Goal: Task Accomplishment & Management: Manage account settings

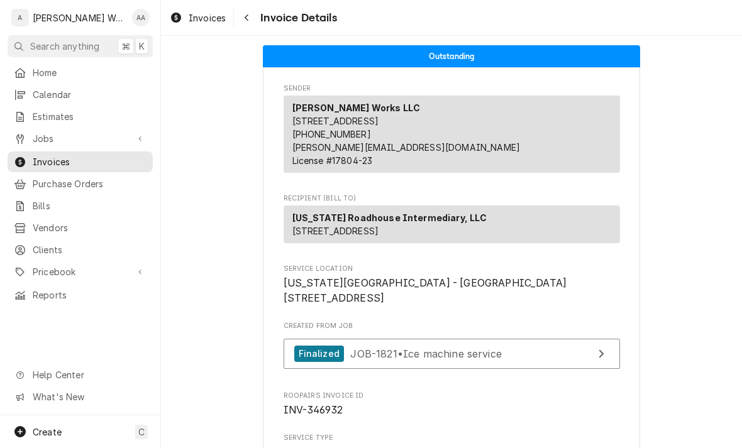
click at [33, 137] on span "Jobs" at bounding box center [80, 138] width 95 height 13
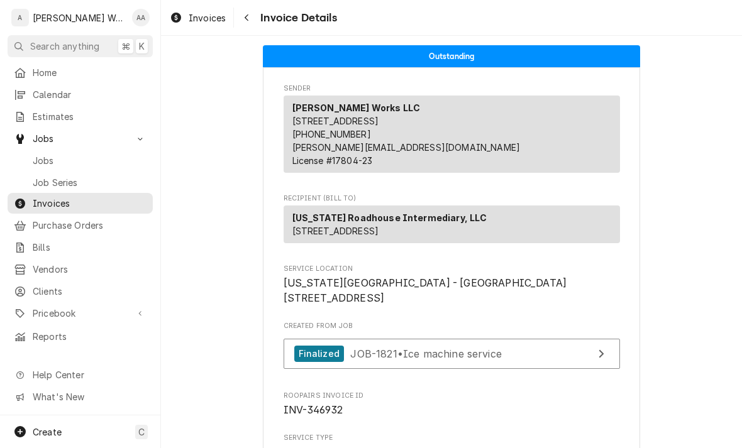
click at [39, 162] on div "Jobs" at bounding box center [80, 161] width 140 height 16
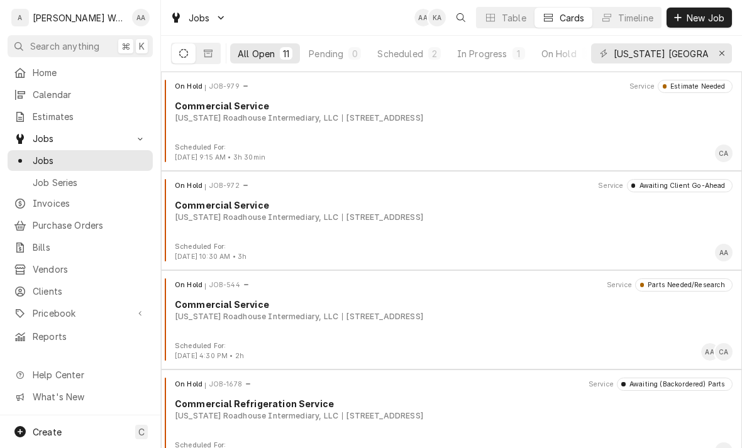
click at [489, 53] on div "In Progress" at bounding box center [482, 53] width 50 height 13
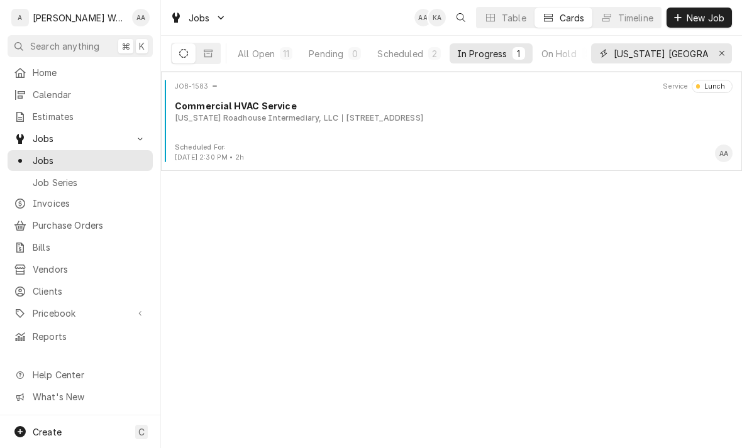
click at [724, 52] on icon "Erase input" at bounding box center [721, 53] width 7 height 9
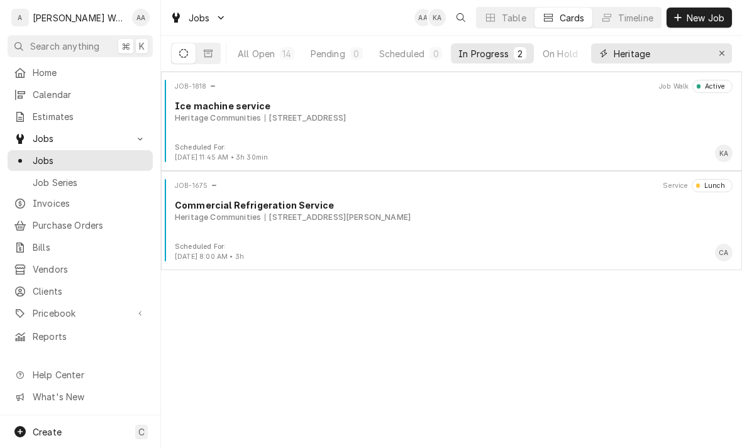
type input "Heritage"
click at [212, 129] on div "JOB-1818 Job Walk Active Ice machine service Heritage Communities 5710 S 108th …" at bounding box center [451, 111] width 571 height 63
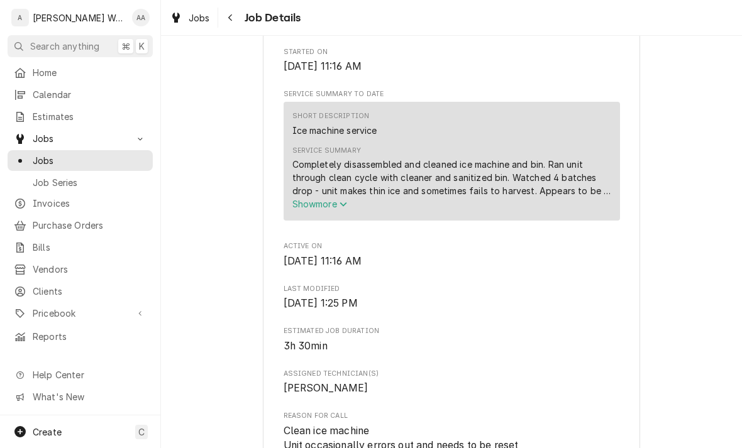
scroll to position [442, 0]
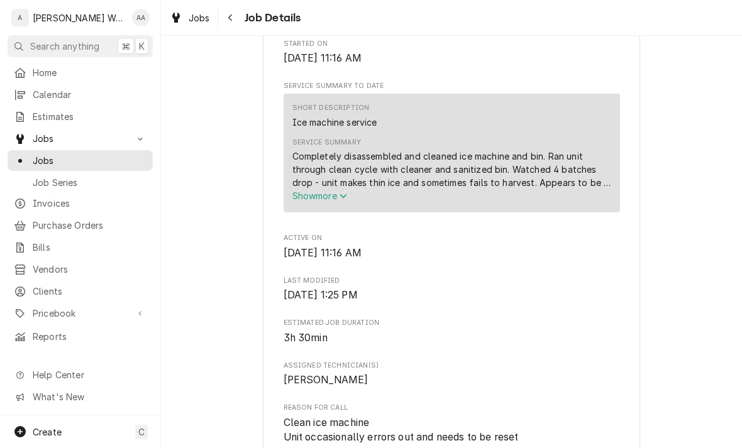
click at [309, 201] on span "Show more" at bounding box center [319, 195] width 55 height 11
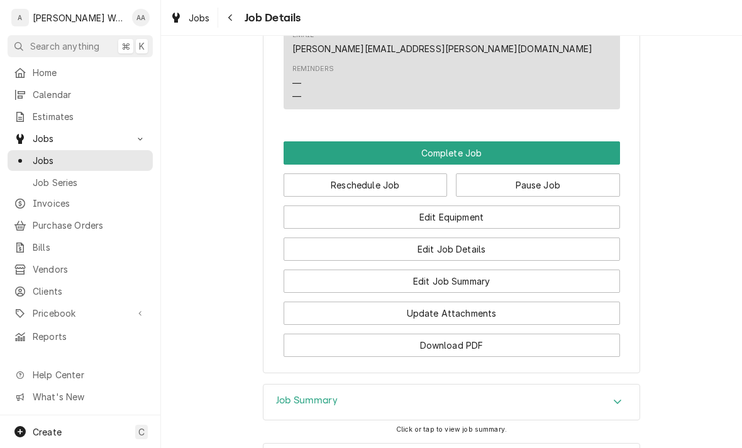
scroll to position [1185, 0]
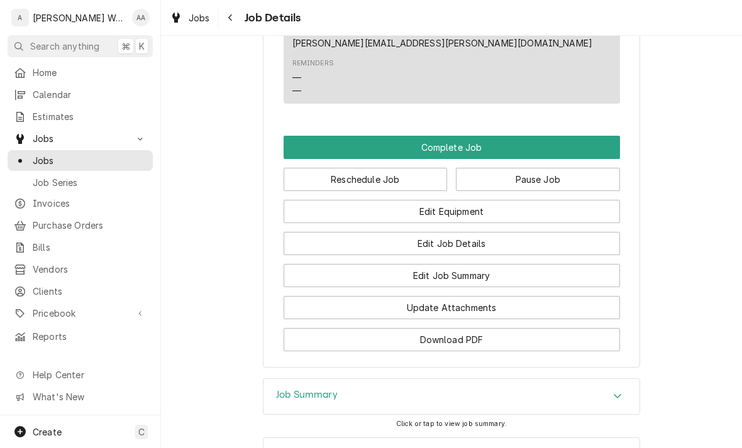
click at [316, 200] on button "Edit Equipment" at bounding box center [451, 211] width 336 height 23
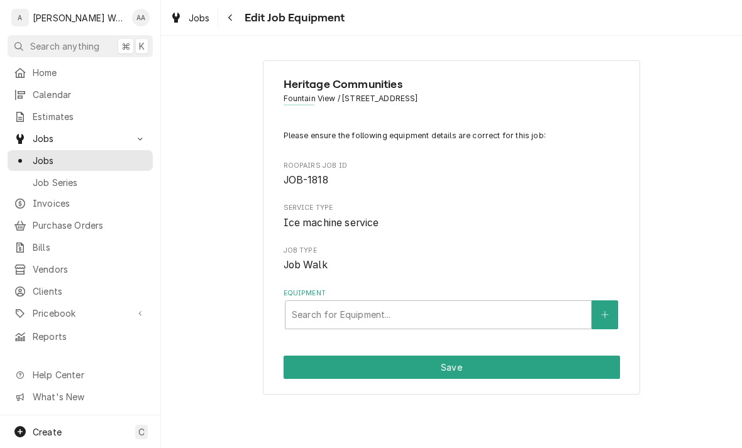
click at [616, 312] on button "Equipment" at bounding box center [604, 314] width 26 height 29
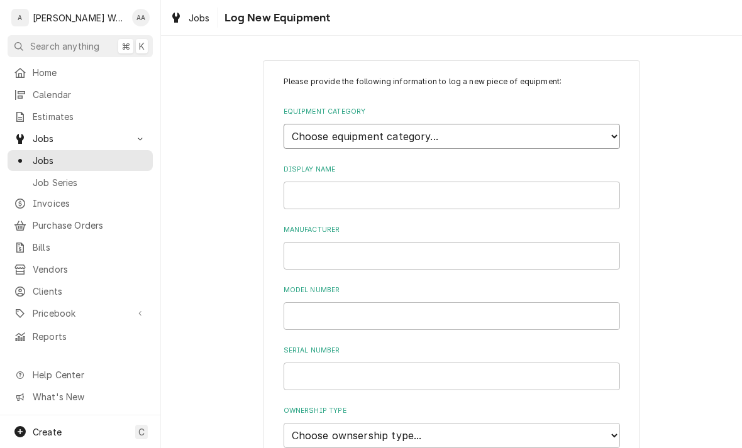
click at [328, 137] on select "Choose equipment category... Ice Machines Refrigeration Beverage Equipment Work…" at bounding box center [451, 136] width 336 height 25
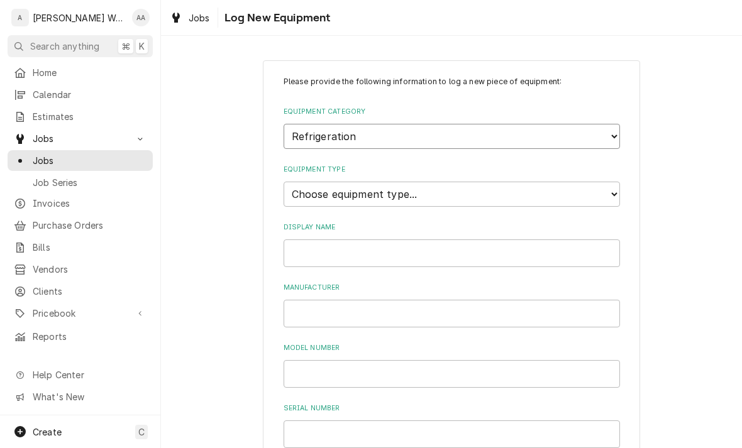
click at [319, 134] on select "Choose equipment category... Ice Machines Refrigeration Beverage Equipment Work…" at bounding box center [451, 136] width 336 height 25
select select "3"
click at [312, 182] on select "Choose equipment type... Ice Bin Ice Dispenser Ice Maker Ice Merchandiser" at bounding box center [451, 194] width 336 height 25
click at [293, 182] on select "Choose equipment type... Ice Bin Ice Dispenser Ice Maker Ice Merchandiser" at bounding box center [451, 194] width 336 height 25
select select "18"
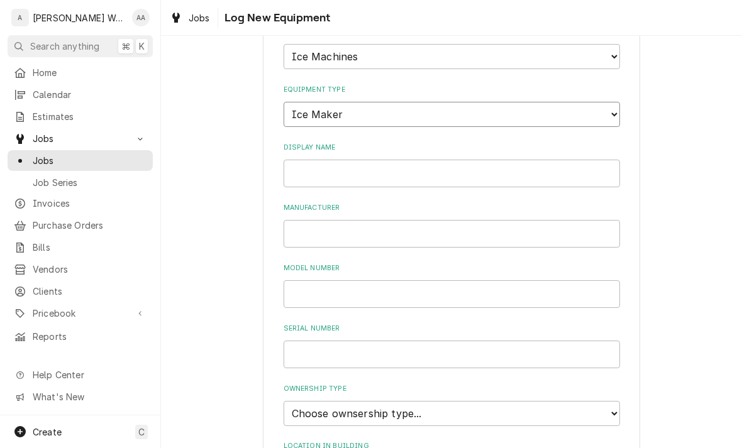
scroll to position [84, 0]
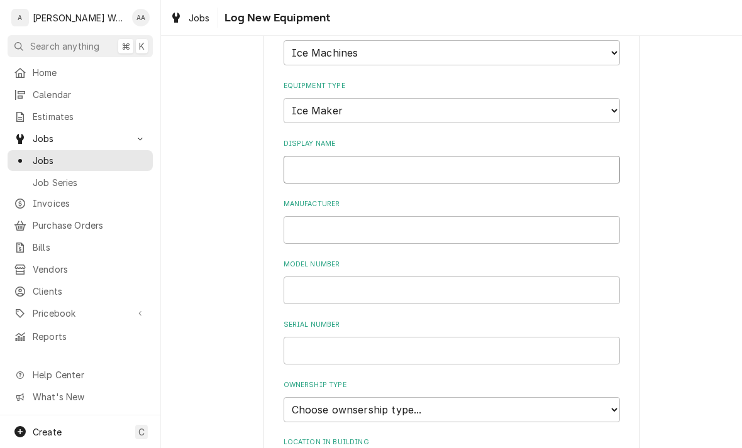
click at [305, 160] on input "Display Name" at bounding box center [451, 170] width 336 height 28
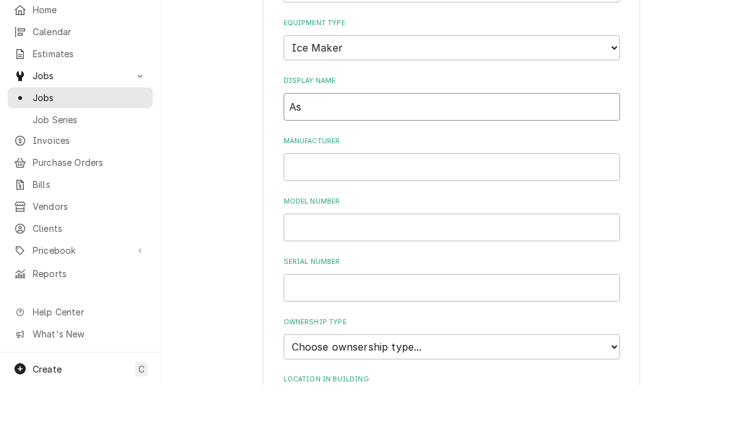
type input "A"
type input "Under counter ice machine"
click at [308, 216] on input "Manufacturer" at bounding box center [451, 230] width 336 height 28
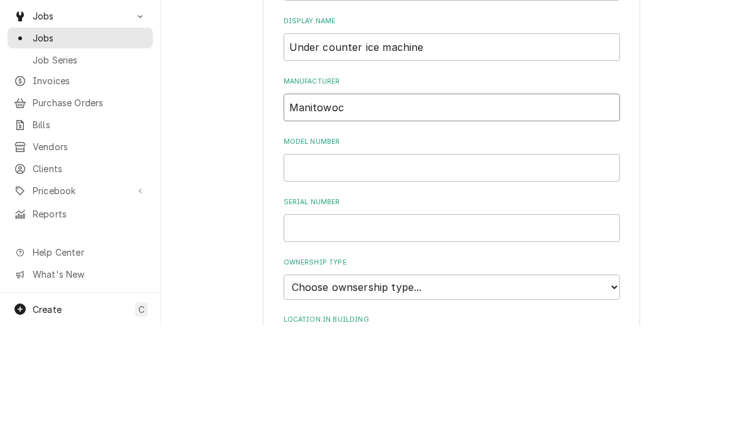
type input "Manitowoc"
click at [305, 277] on input "Model Number" at bounding box center [451, 291] width 336 height 28
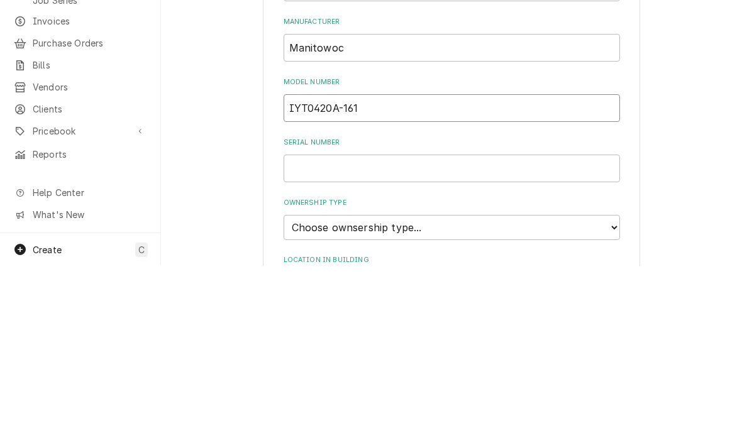
type input "IYT0420A-161"
click at [316, 337] on input "Serial Number" at bounding box center [451, 351] width 336 height 28
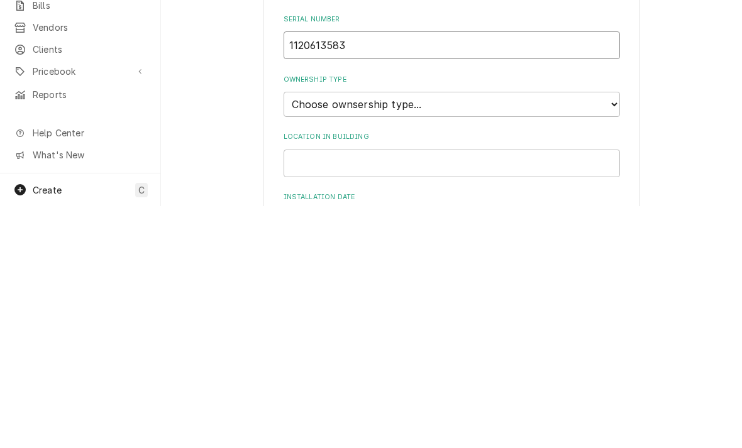
scroll to position [148, 0]
type input "1120613583"
click at [310, 333] on select "Choose ownsership type... Unknown Owned Leased Rented" at bounding box center [451, 345] width 336 height 25
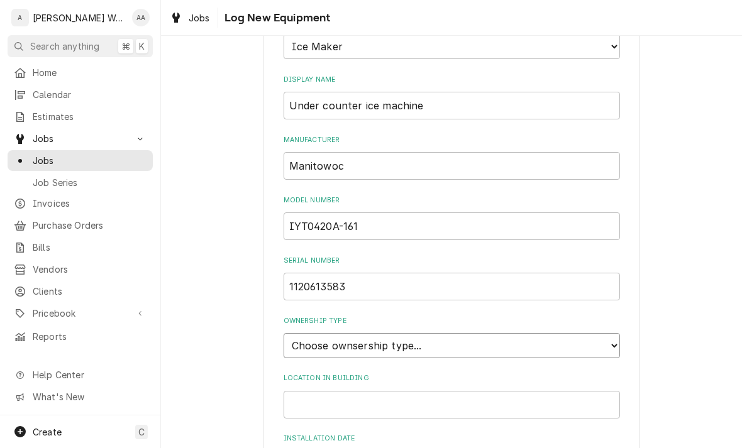
select select "1"
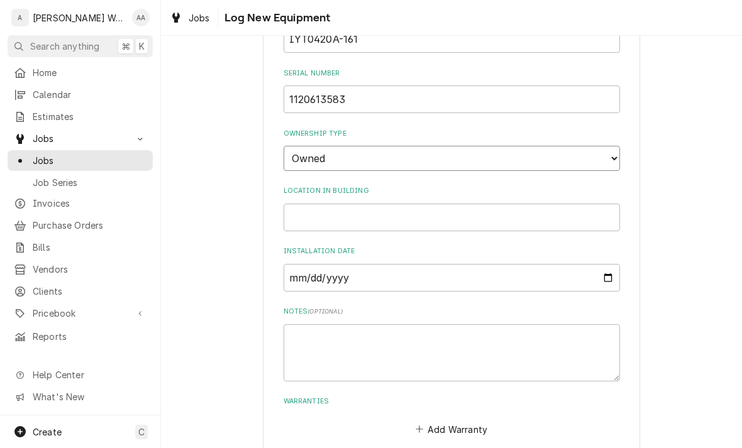
scroll to position [330, 0]
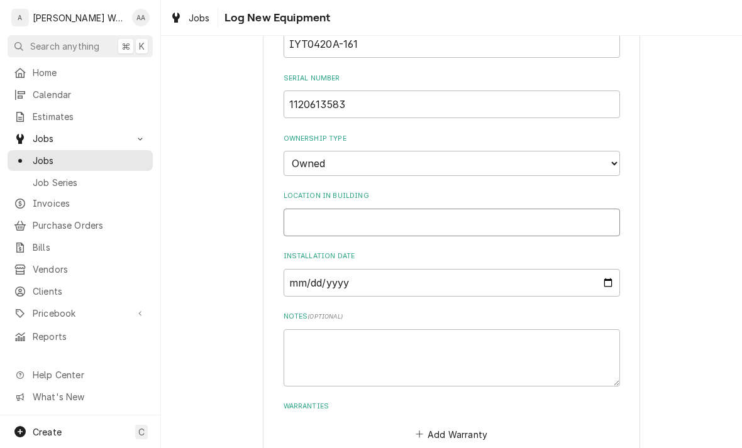
click at [301, 209] on input "Location in Building" at bounding box center [451, 223] width 336 height 28
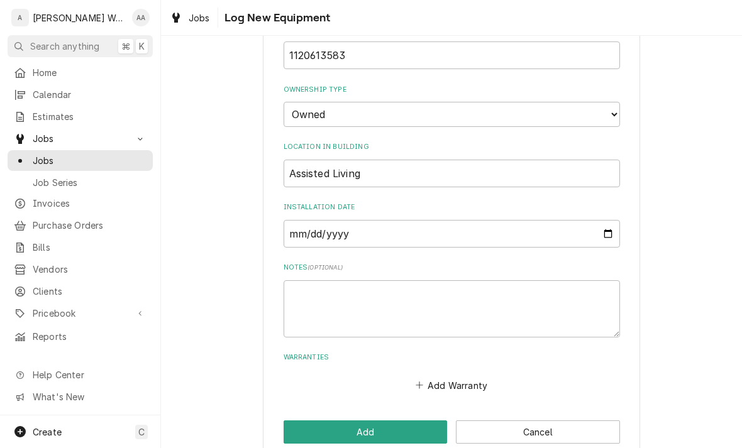
scroll to position [378, 0]
type input "Assisted Living"
click at [300, 421] on button "Add" at bounding box center [365, 432] width 164 height 23
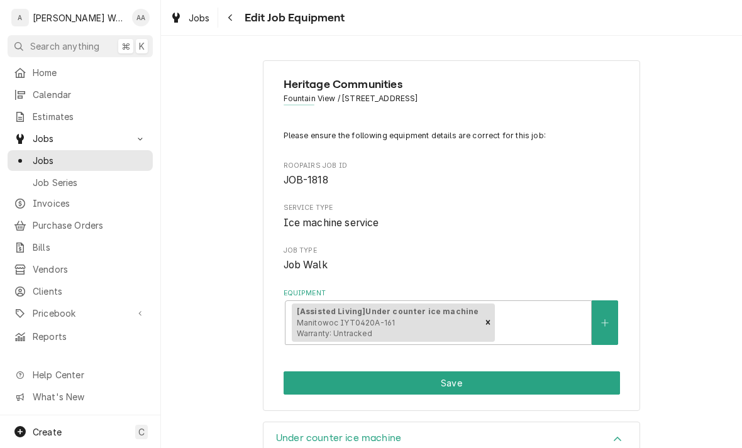
click at [317, 378] on button "Save" at bounding box center [451, 382] width 336 height 23
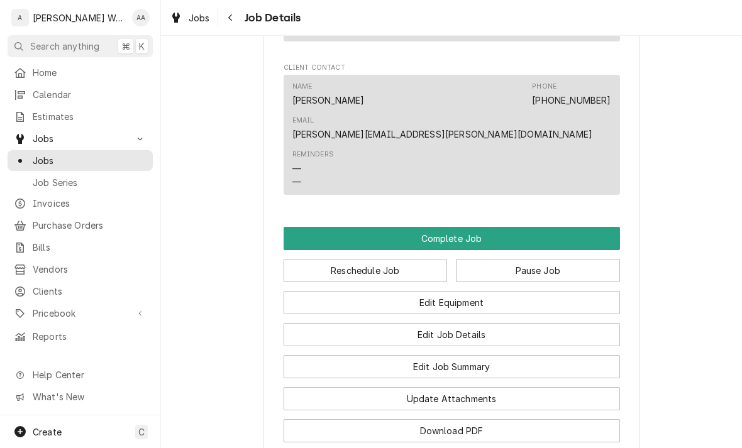
scroll to position [1008, 0]
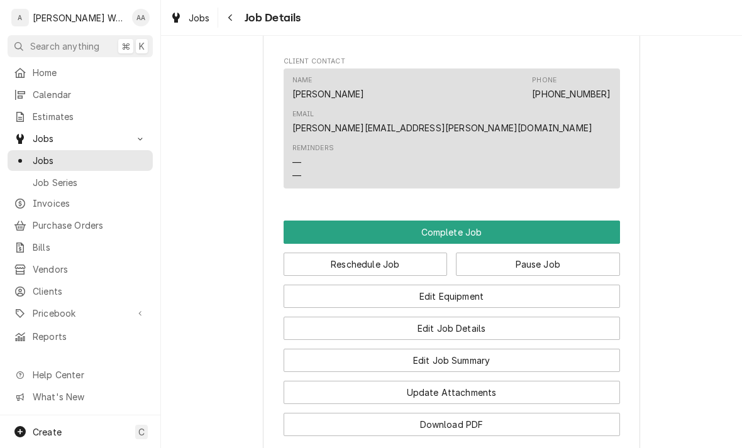
click at [333, 349] on button "Edit Job Summary" at bounding box center [451, 360] width 336 height 23
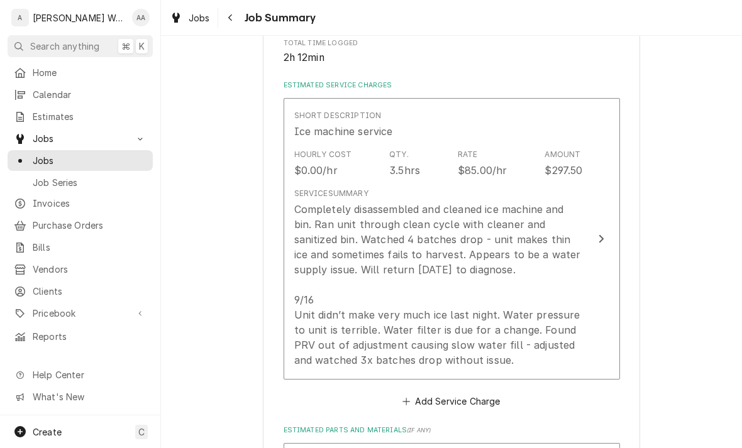
scroll to position [263, 0]
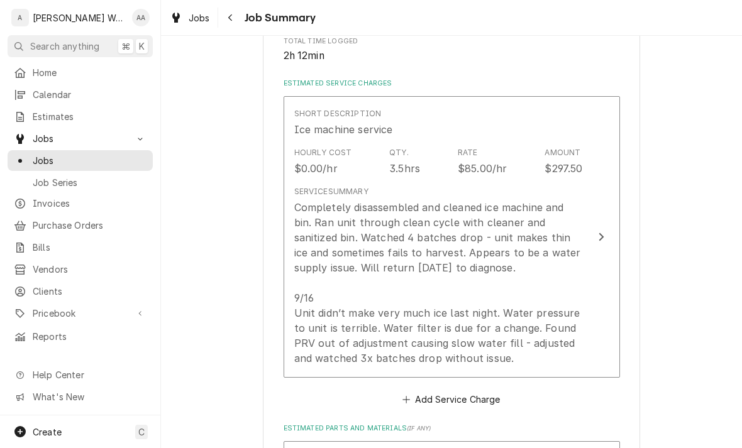
click at [334, 314] on div "Completely disassembled and cleaned ice machine and bin. Ran unit through clean…" at bounding box center [438, 283] width 288 height 166
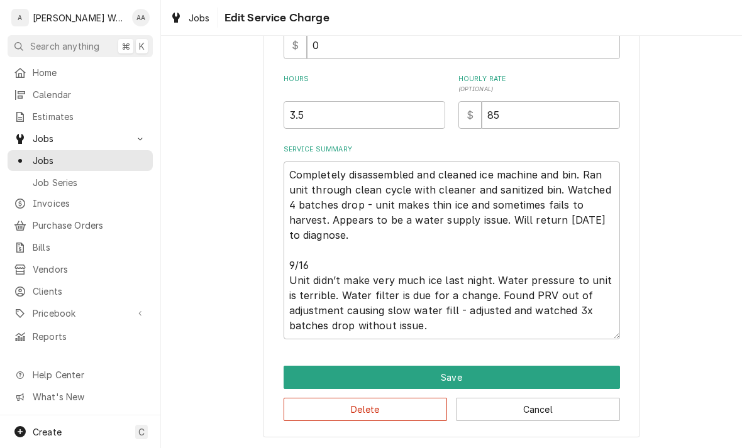
scroll to position [111, 0]
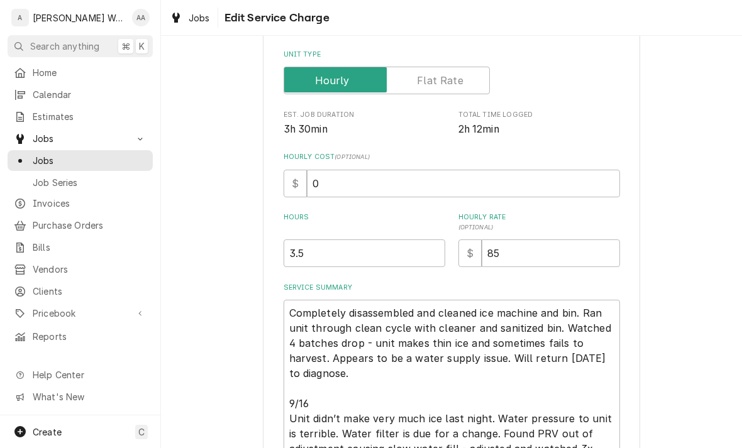
type textarea "x"
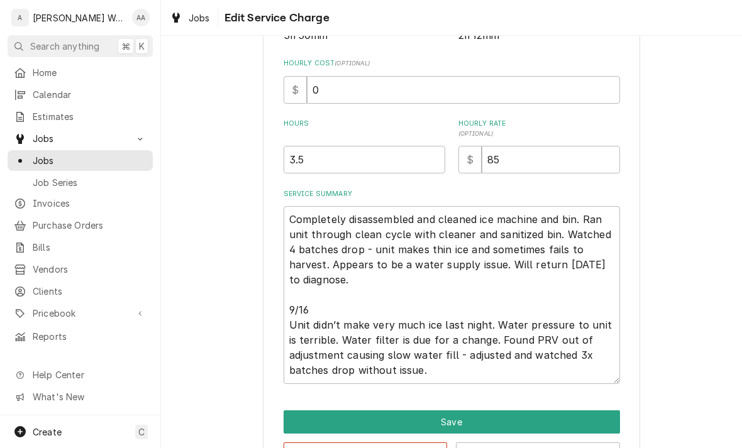
scroll to position [238, 0]
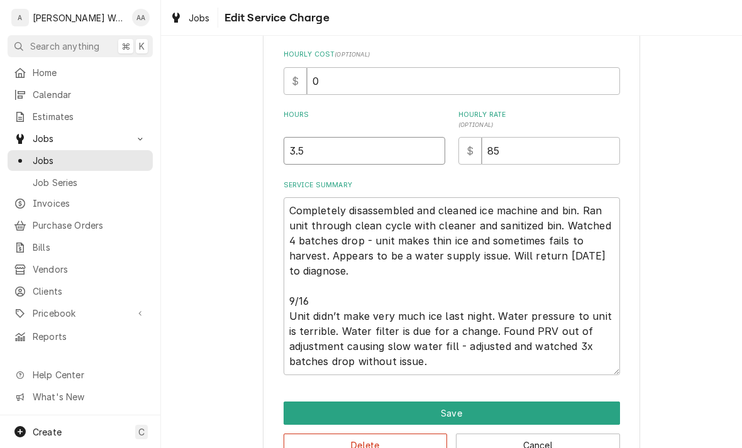
click at [321, 156] on input "3.5" at bounding box center [364, 151] width 162 height 28
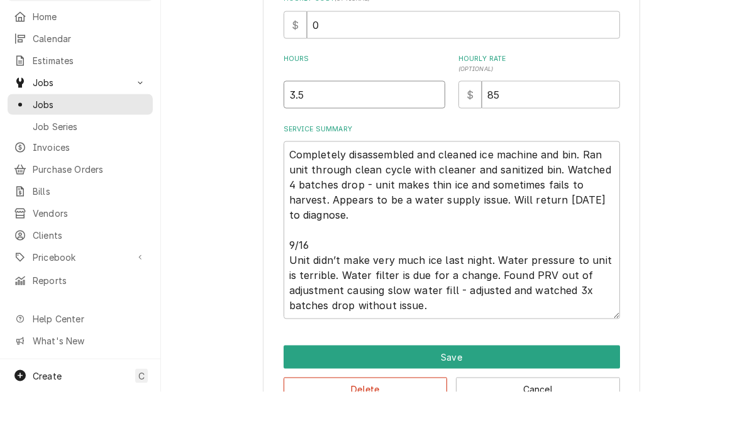
type input "3"
type textarea "x"
click at [529, 137] on input "85" at bounding box center [550, 151] width 138 height 28
click at [537, 137] on input "85" at bounding box center [550, 151] width 138 height 28
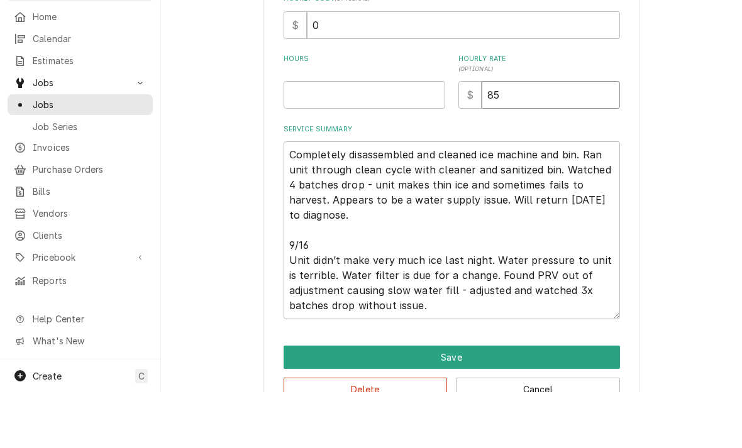
click at [525, 137] on input "85" at bounding box center [550, 151] width 138 height 28
type input "8"
type textarea "x"
type input "9"
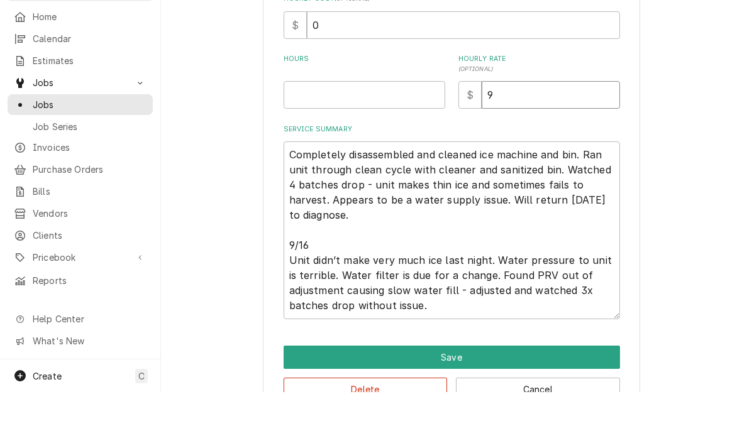
type textarea "x"
type input "95"
type textarea "x"
type input "95"
click at [302, 137] on input "Hours" at bounding box center [364, 151] width 162 height 28
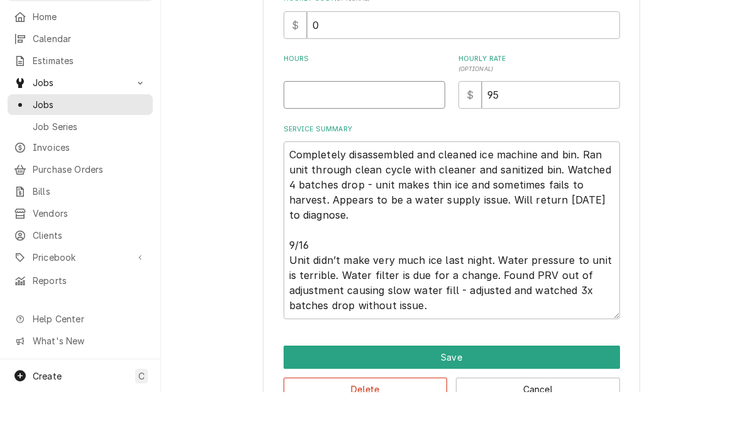
type input "6"
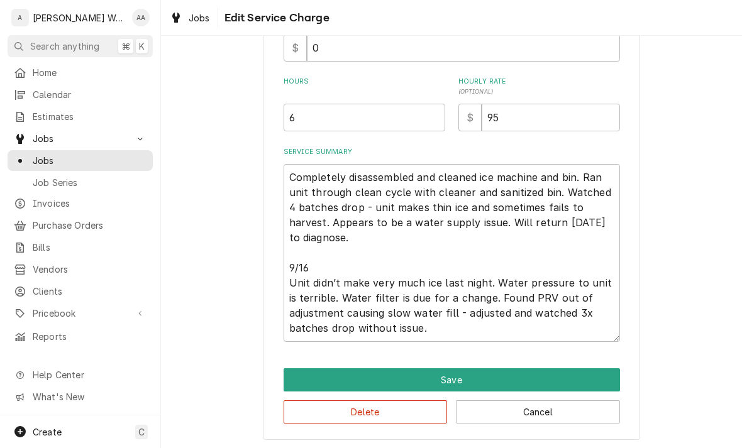
click at [307, 374] on button "Save" at bounding box center [451, 379] width 336 height 23
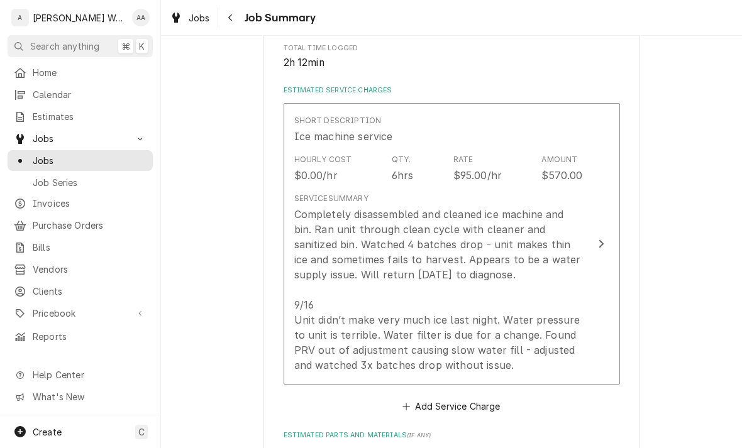
click at [307, 309] on div "Completely disassembled and cleaned ice machine and bin. Ran unit through clean…" at bounding box center [438, 290] width 288 height 166
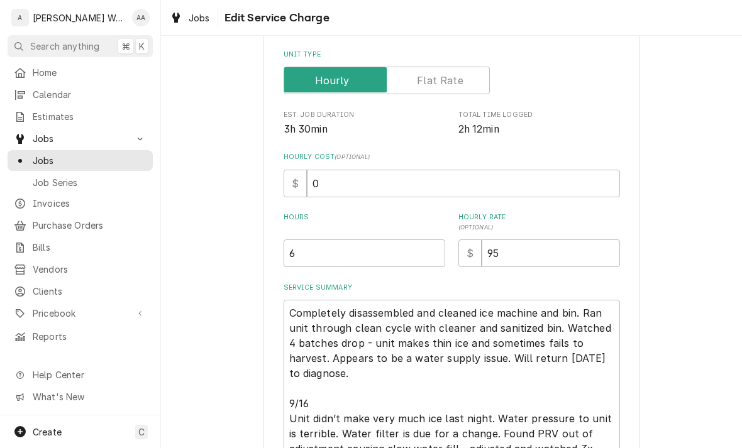
type textarea "x"
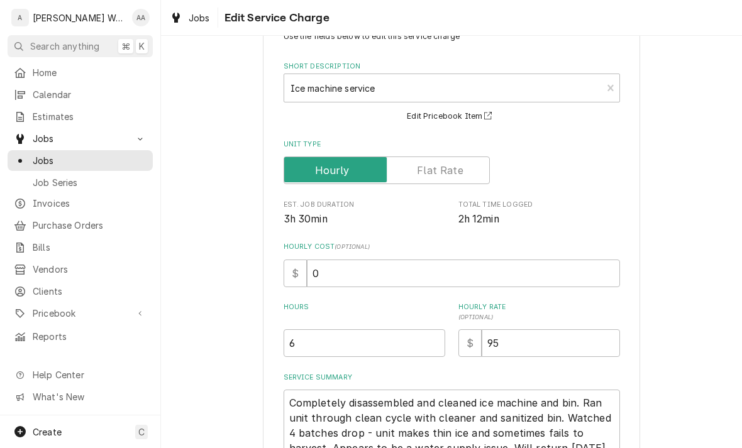
scroll to position [47, 0]
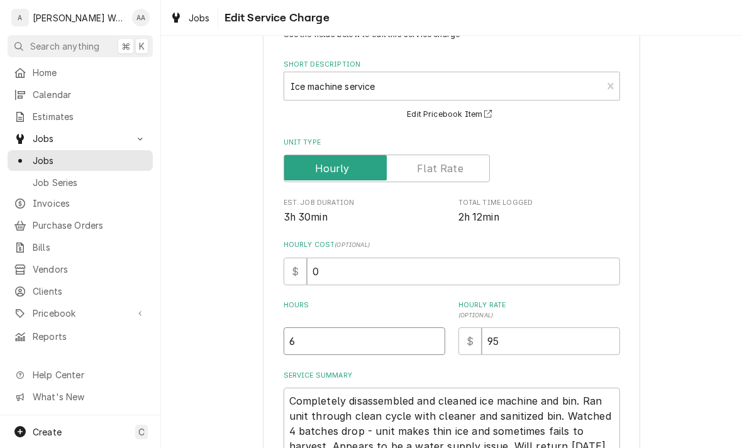
click at [317, 348] on input "6" at bounding box center [364, 341] width 162 height 28
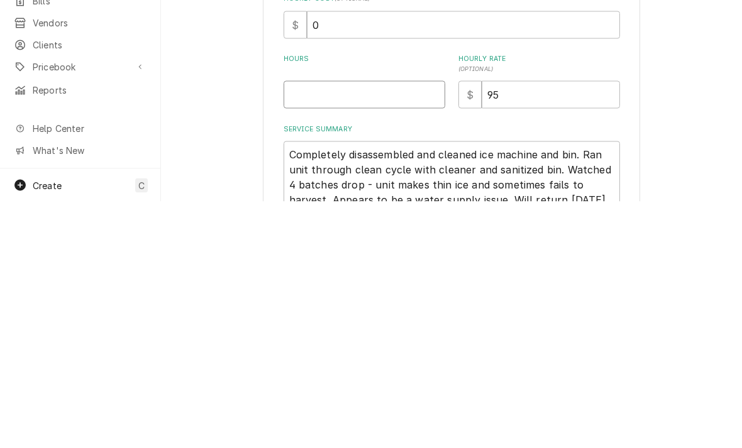
type textarea "x"
type input "5"
type textarea "x"
type input "5.7"
type textarea "x"
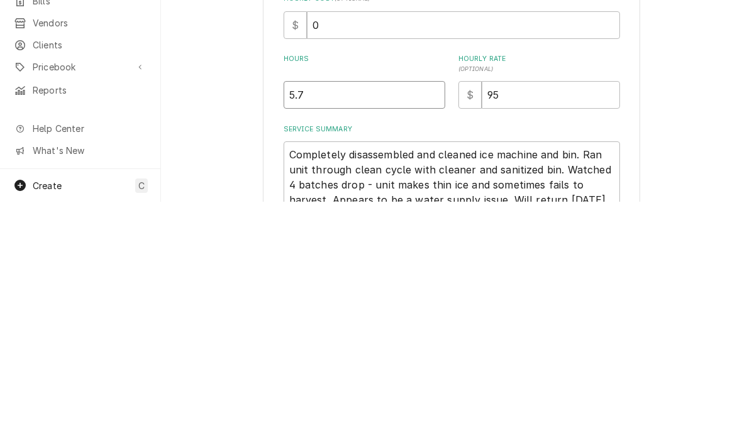
type input "5.75"
type textarea "x"
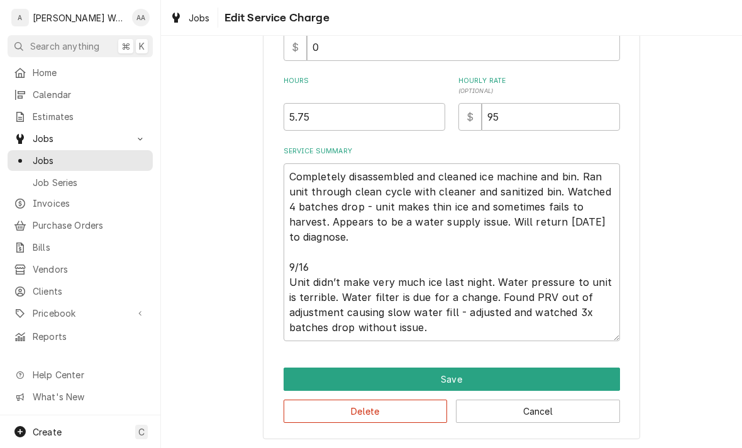
scroll to position [271, 0]
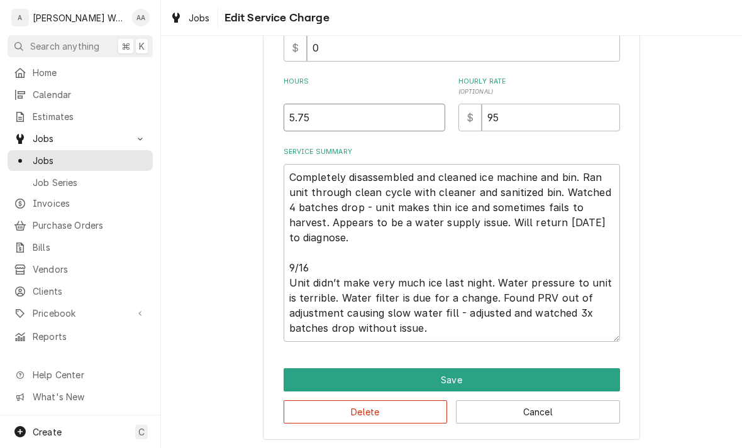
type input "5.75"
click at [294, 175] on textarea "Completely disassembled and cleaned ice machine and bin. Ran unit through clean…" at bounding box center [451, 253] width 336 height 178
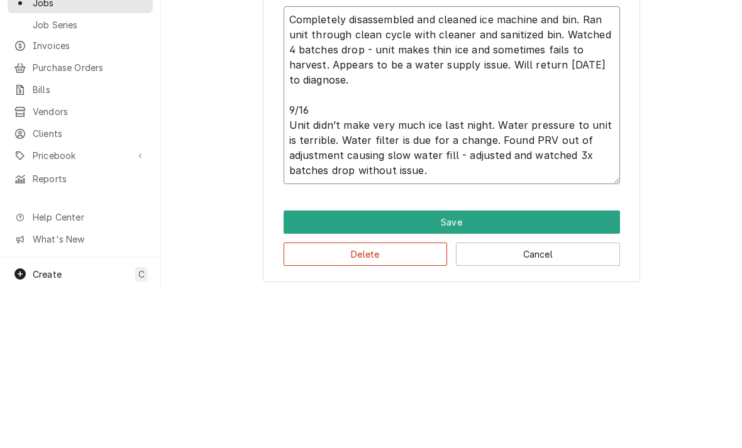
type textarea "x"
type textarea "Completely disassembled and cleaned ice machine and bin. Ran unit through clean…"
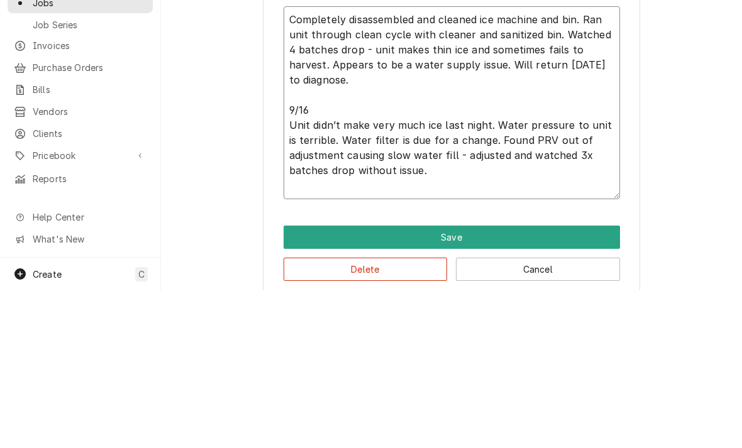
click at [301, 164] on textarea "Completely disassembled and cleaned ice machine and bin. Ran unit through clean…" at bounding box center [451, 260] width 336 height 193
type textarea "x"
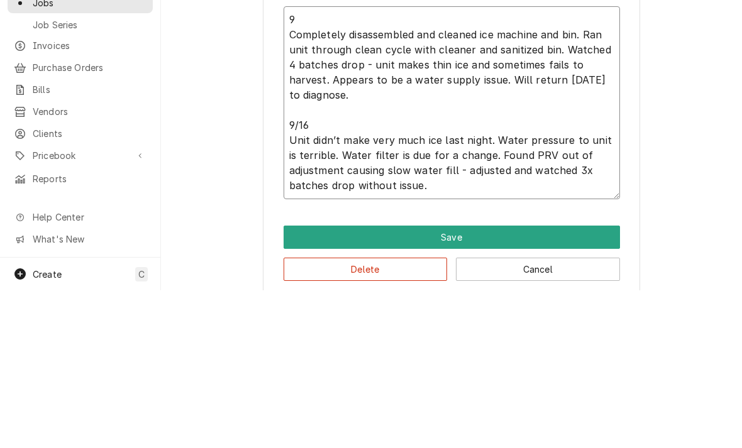
type textarea "9/ Completely disassembled and cleaned ice machine and bin. Ran unit through cl…"
type textarea "x"
type textarea "9/1 Completely disassembled and cleaned ice machine and bin. Ran unit through c…"
type textarea "x"
type textarea "9/15 Completely disassembled and cleaned ice machine and bin. Ran unit through …"
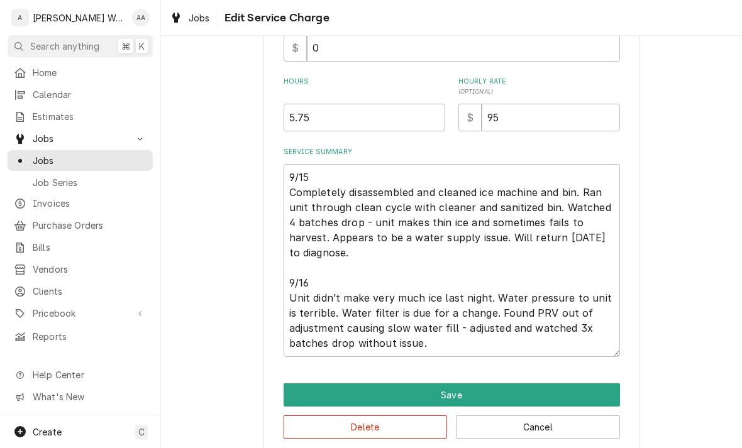
click at [319, 393] on button "Save" at bounding box center [451, 394] width 336 height 23
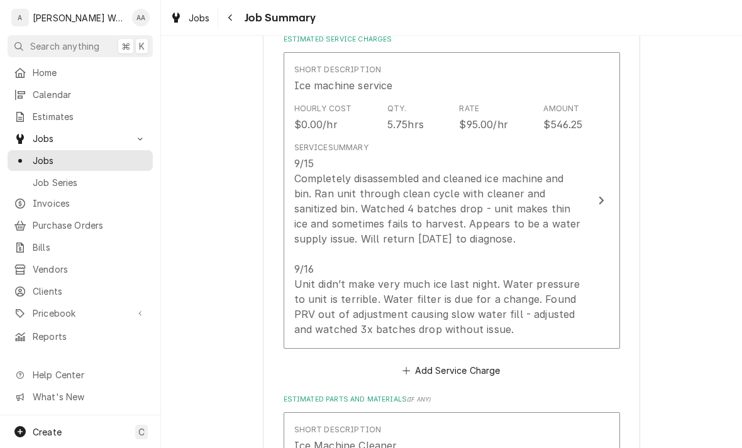
click at [305, 289] on div "9/15 Completely disassembled and cleaned ice machine and bin. Ran unit through …" at bounding box center [438, 246] width 288 height 181
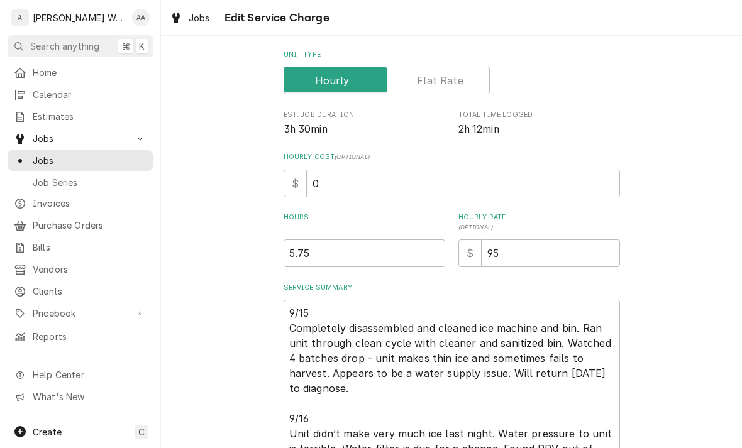
type textarea "x"
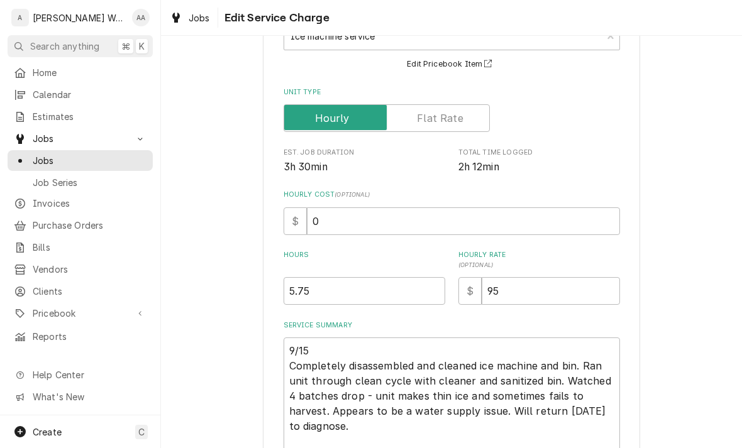
scroll to position [101, 0]
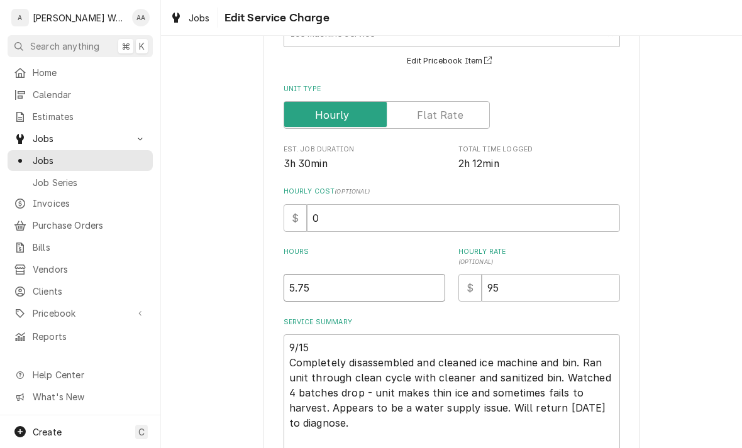
click at [317, 297] on input "5.75" at bounding box center [364, 288] width 162 height 28
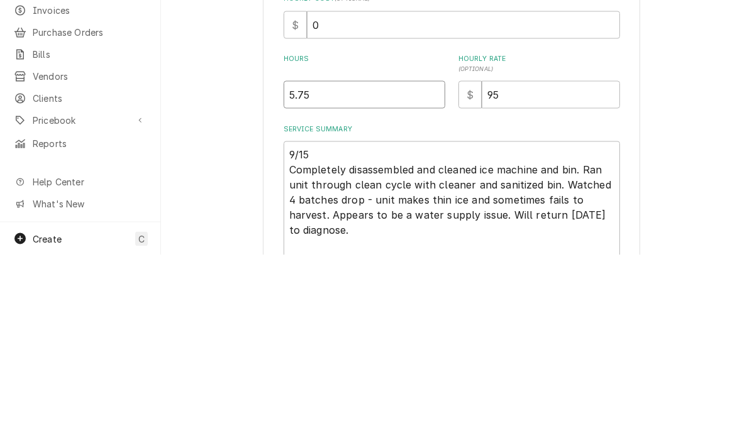
type input "5.7"
type textarea "x"
type input "5"
type textarea "x"
type input "5.5"
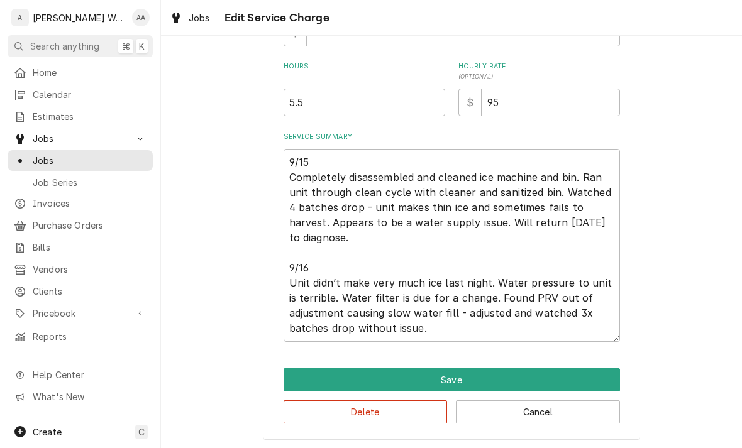
click at [304, 380] on button "Save" at bounding box center [451, 379] width 336 height 23
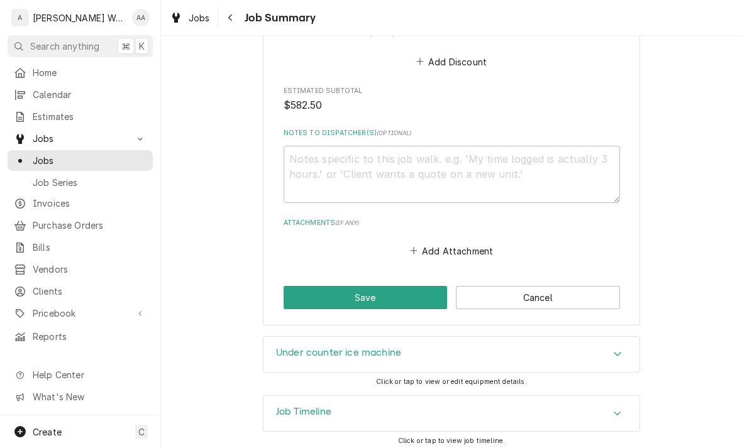
scroll to position [1023, 0]
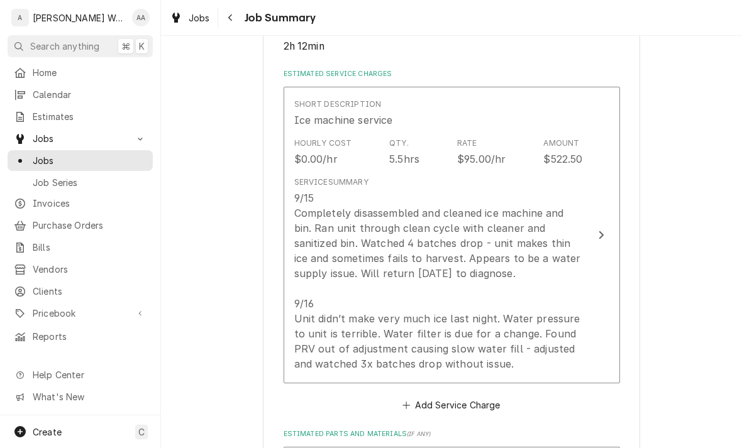
click at [315, 291] on div "9/15 Completely disassembled and cleaned ice machine and bin. Ran unit through …" at bounding box center [438, 280] width 288 height 181
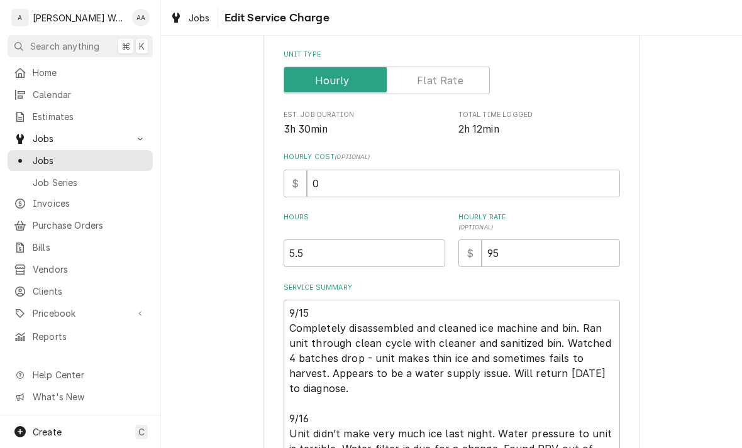
type textarea "x"
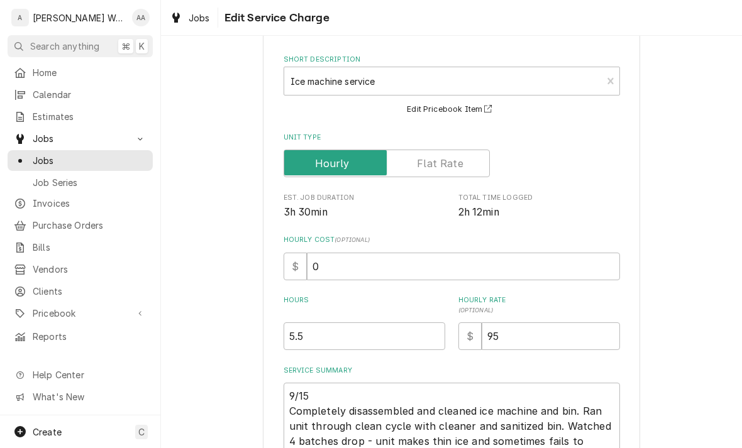
scroll to position [58, 0]
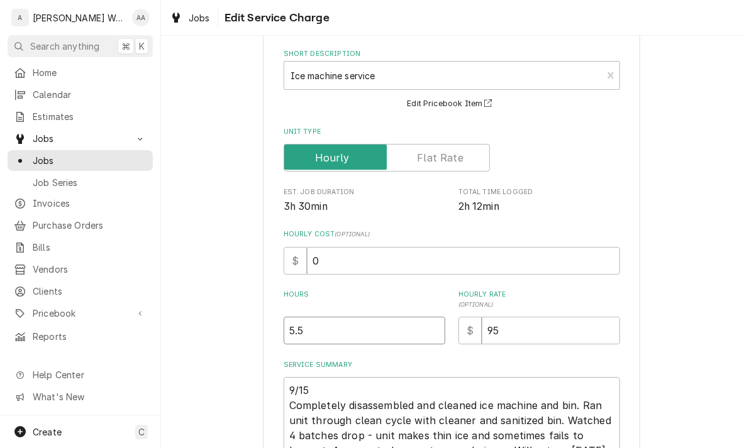
click at [324, 330] on input "5.5" at bounding box center [364, 331] width 162 height 28
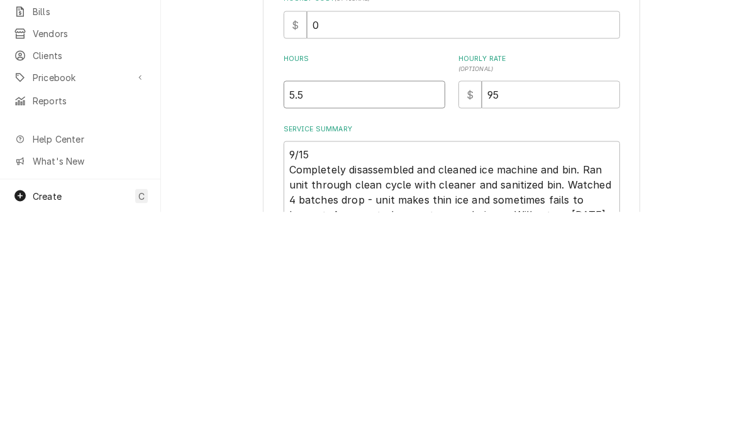
type input "5"
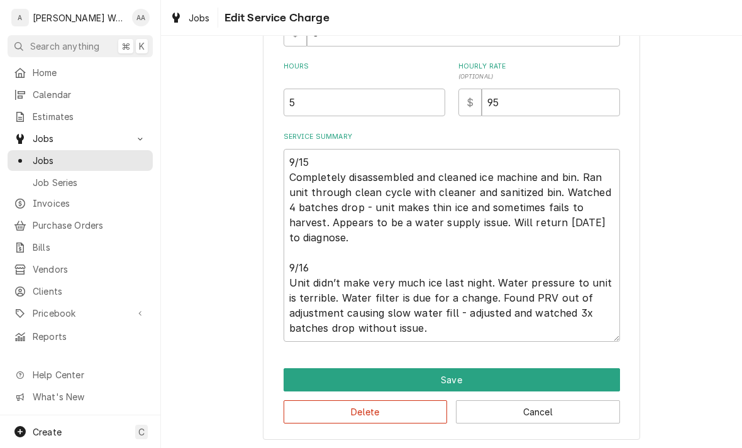
click at [309, 375] on button "Save" at bounding box center [451, 379] width 336 height 23
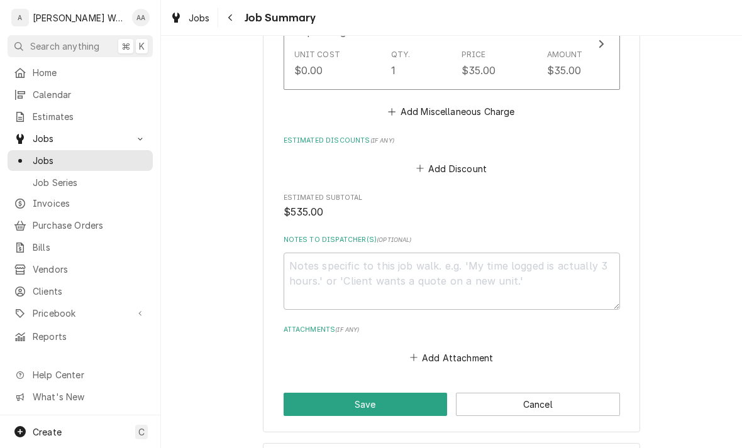
scroll to position [935, 0]
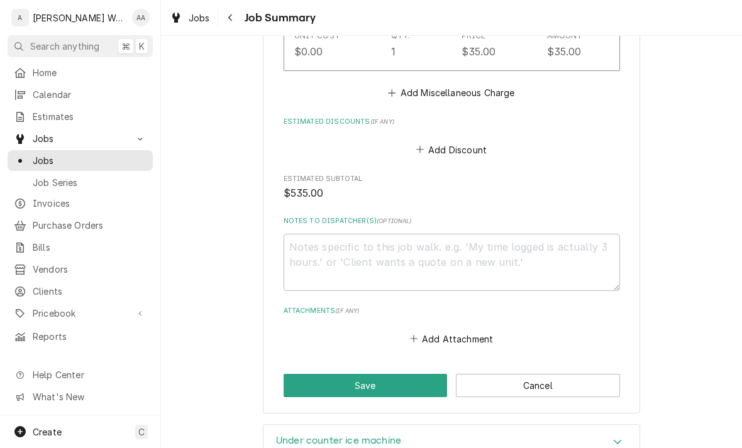
click at [309, 390] on button "Save" at bounding box center [365, 385] width 164 height 23
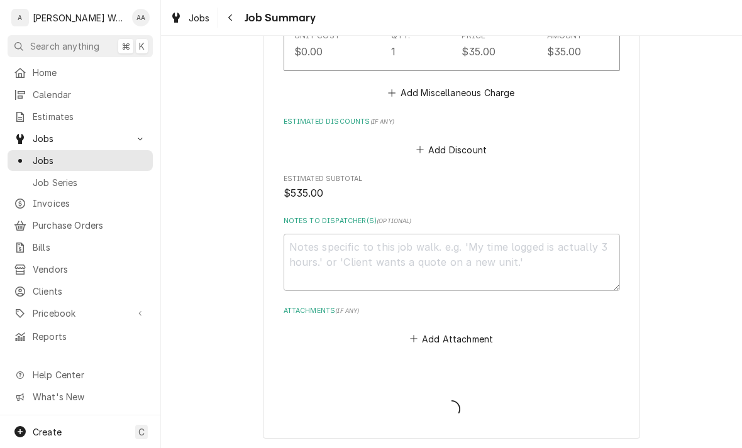
type textarea "x"
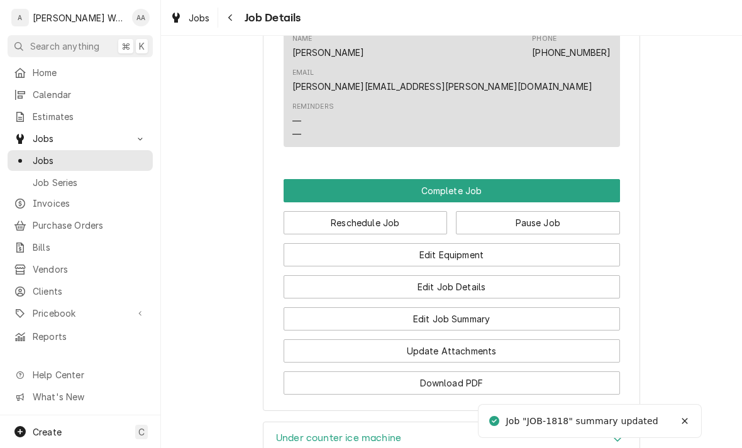
scroll to position [1040, 0]
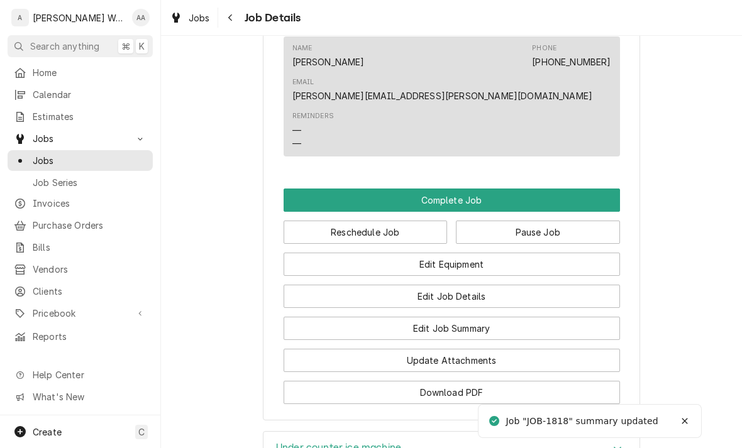
click at [307, 189] on button "Complete Job" at bounding box center [451, 200] width 336 height 23
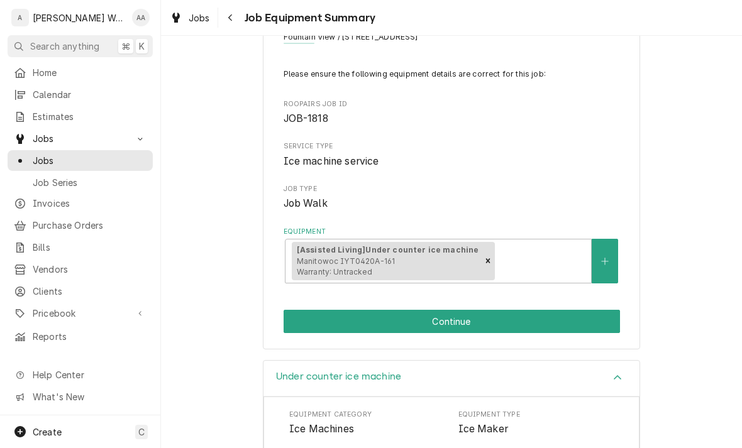
scroll to position [97, 0]
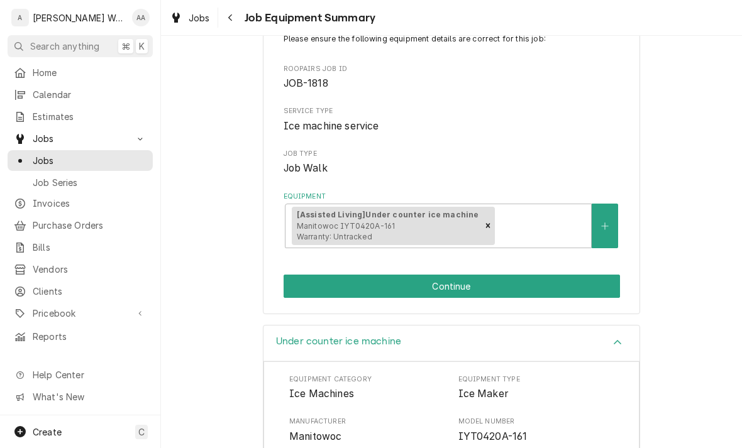
click at [299, 277] on button "Continue" at bounding box center [451, 286] width 336 height 23
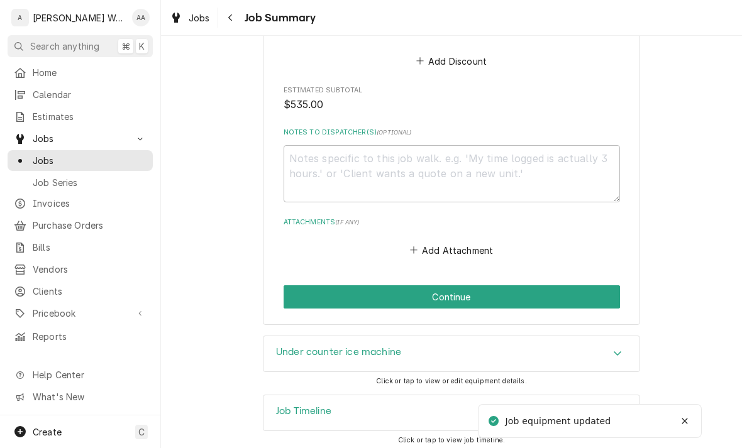
scroll to position [1023, 0]
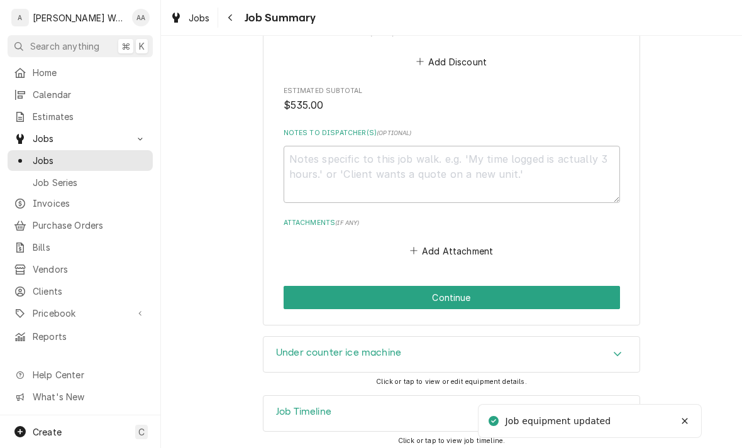
click at [301, 297] on button "Continue" at bounding box center [451, 297] width 336 height 23
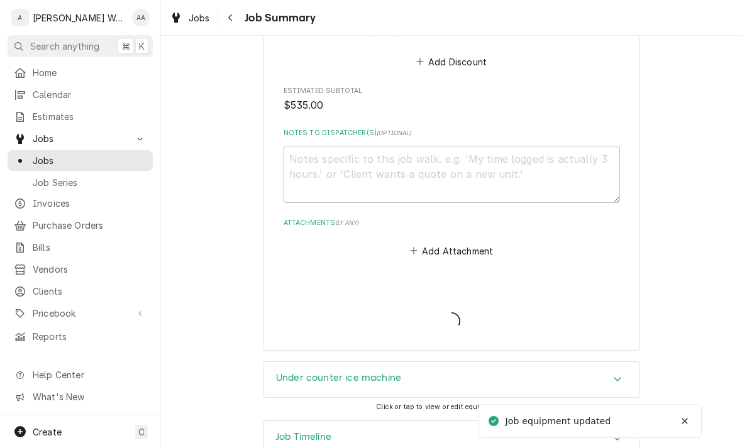
type textarea "x"
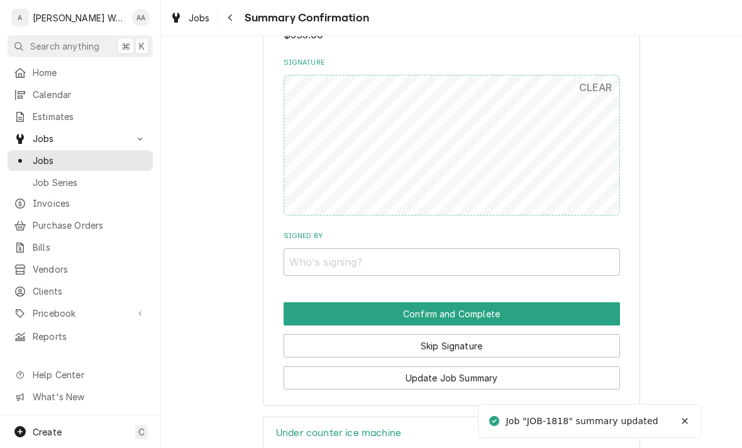
scroll to position [908, 0]
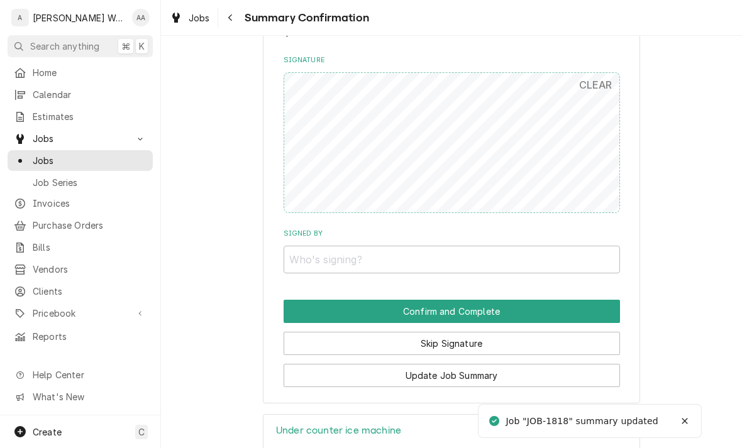
click at [309, 332] on button "Skip Signature" at bounding box center [451, 343] width 336 height 23
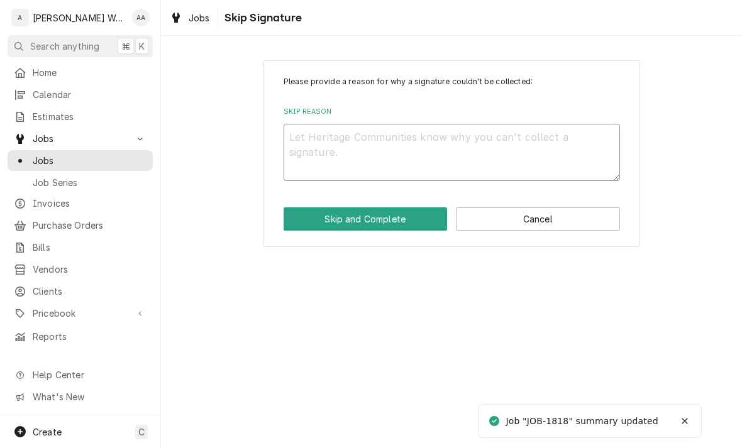
click at [316, 150] on textarea "Skip Reason" at bounding box center [451, 152] width 336 height 57
type textarea "x"
type textarea "N"
type textarea "x"
type textarea "No"
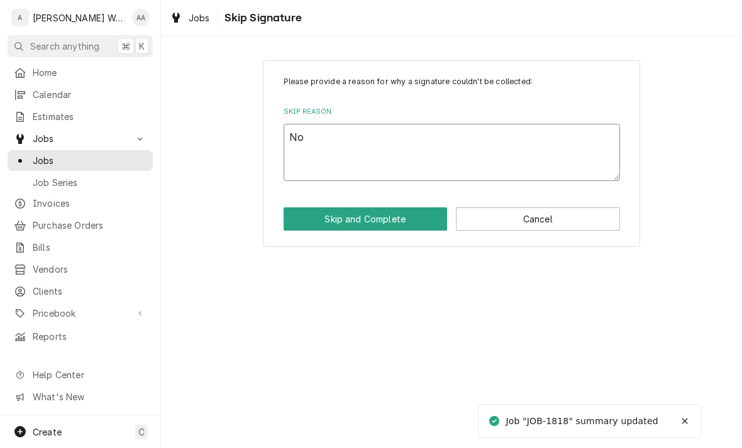
type textarea "x"
type textarea "No l"
type textarea "x"
type textarea "No lon"
type textarea "x"
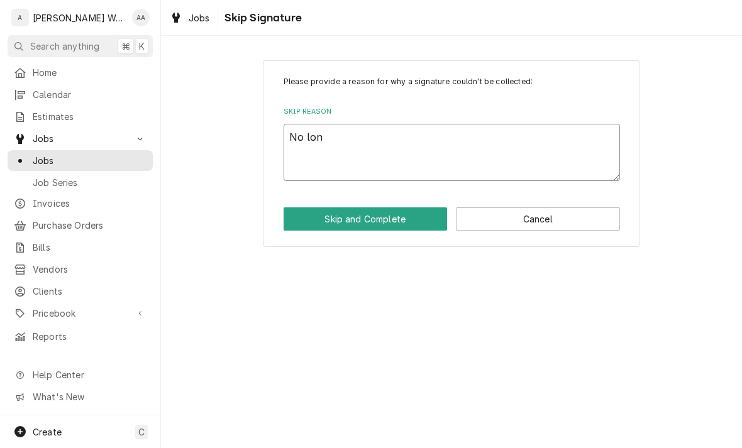
type textarea "No long"
type textarea "x"
type textarea "No longe"
type textarea "x"
type textarea "No longer"
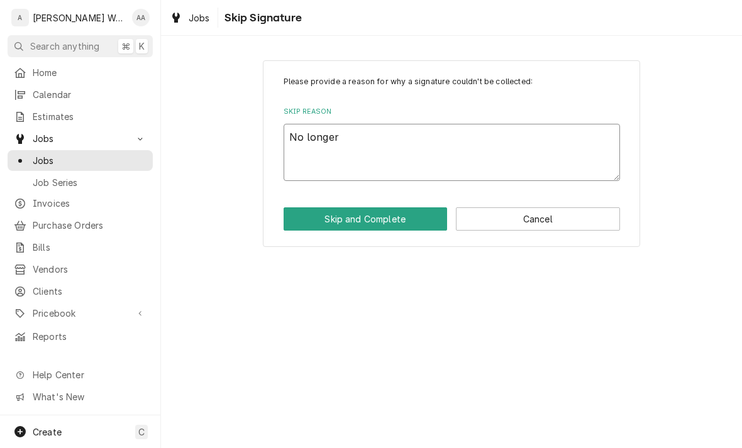
type textarea "x"
type textarea "No longer o"
type textarea "x"
type textarea "No longer on"
type textarea "x"
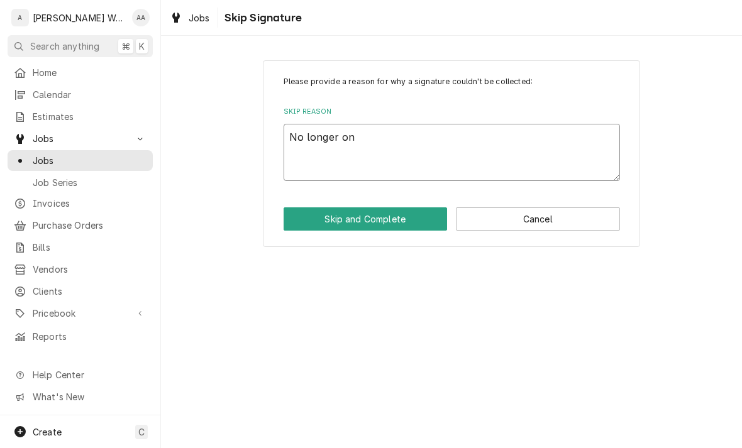
type textarea "No longer on"
type textarea "x"
type textarea "No longer on a"
type textarea "x"
type textarea "No longer on au"
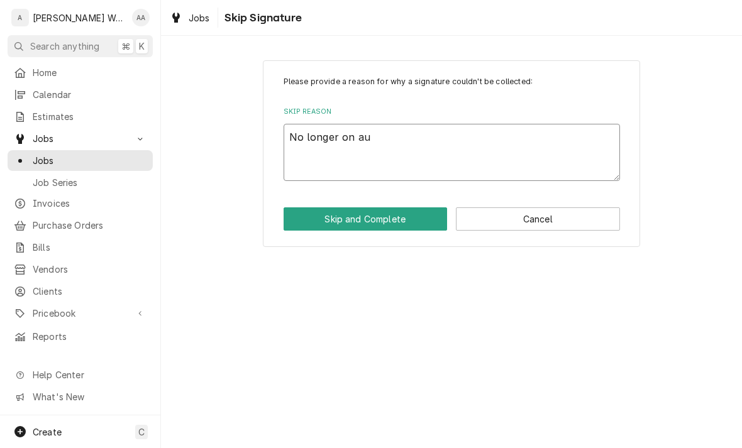
type textarea "x"
type textarea "No longer on aute"
type textarea "x"
type textarea "No longer on site"
type textarea "x"
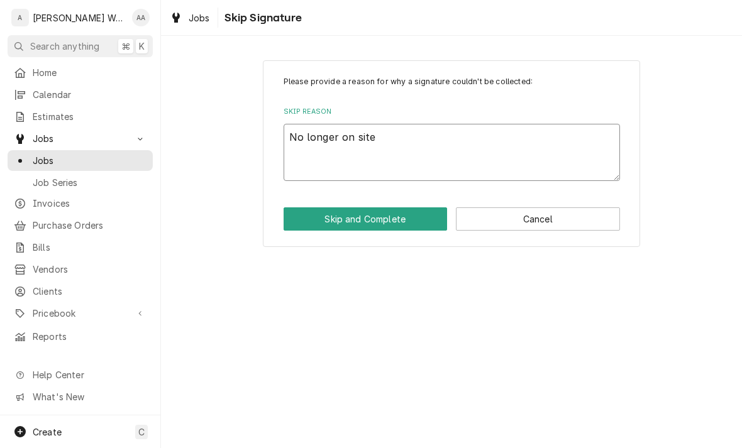
type textarea "No longer on site"
click at [306, 221] on button "Skip and Complete" at bounding box center [365, 218] width 164 height 23
type textarea "x"
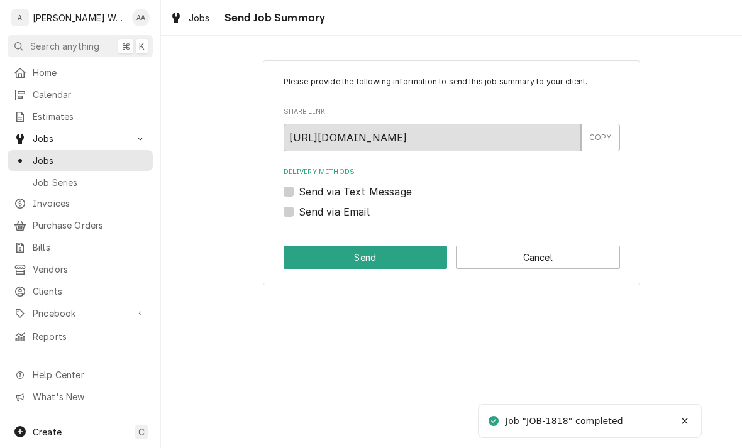
click at [502, 246] on button "Cancel" at bounding box center [538, 257] width 164 height 23
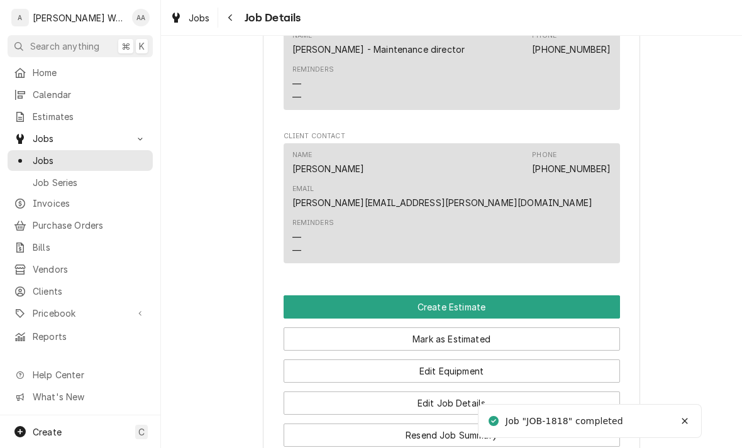
scroll to position [872, 0]
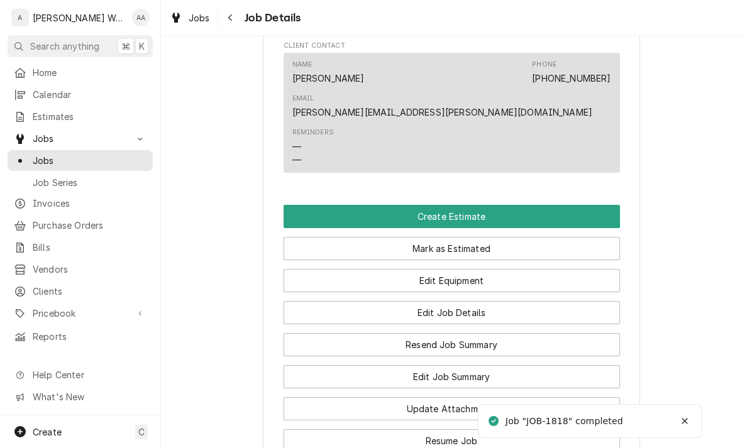
click at [312, 205] on button "Create Estimate" at bounding box center [451, 216] width 336 height 23
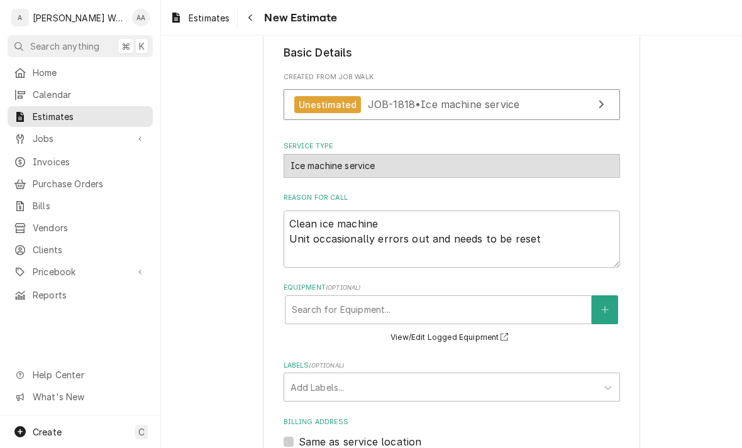
scroll to position [246, 0]
click at [407, 104] on span "JOB-1818 • Ice machine service" at bounding box center [444, 105] width 152 height 13
type textarea "x"
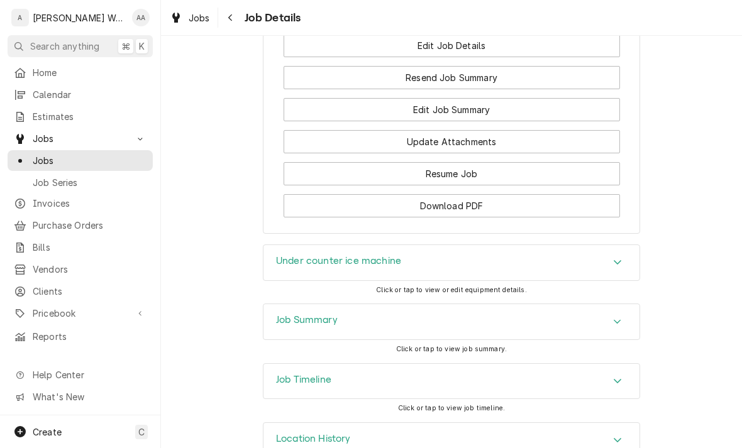
scroll to position [1139, 0]
click at [285, 314] on h3 "Job Summary" at bounding box center [307, 320] width 62 height 12
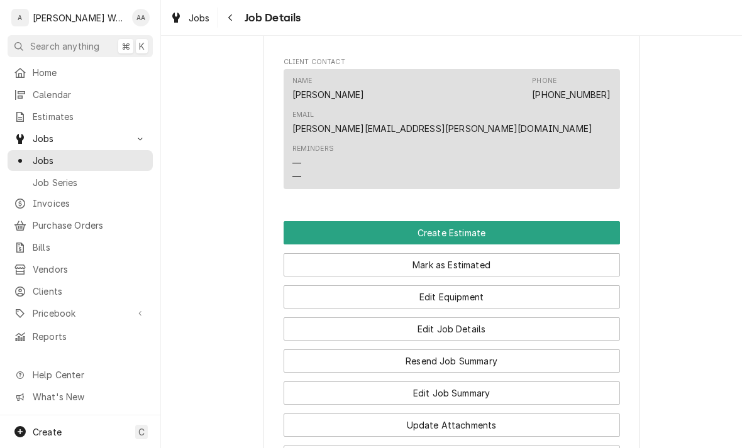
scroll to position [850, 0]
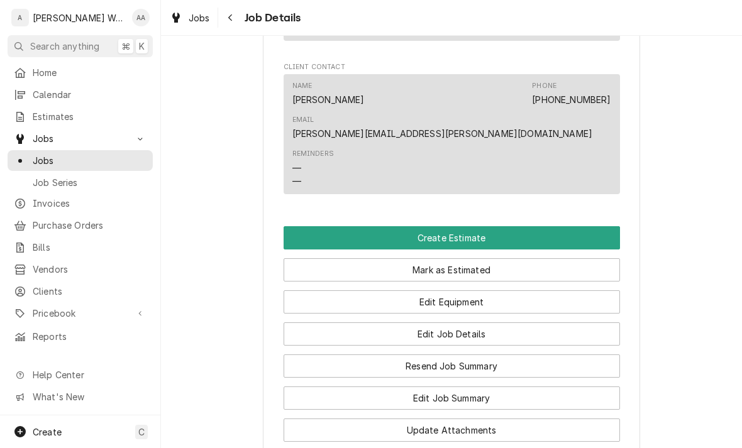
click at [335, 322] on button "Edit Job Details" at bounding box center [451, 333] width 336 height 23
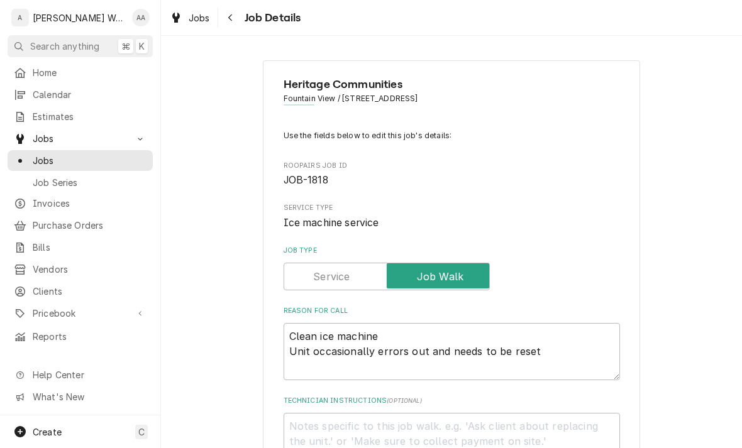
type textarea "x"
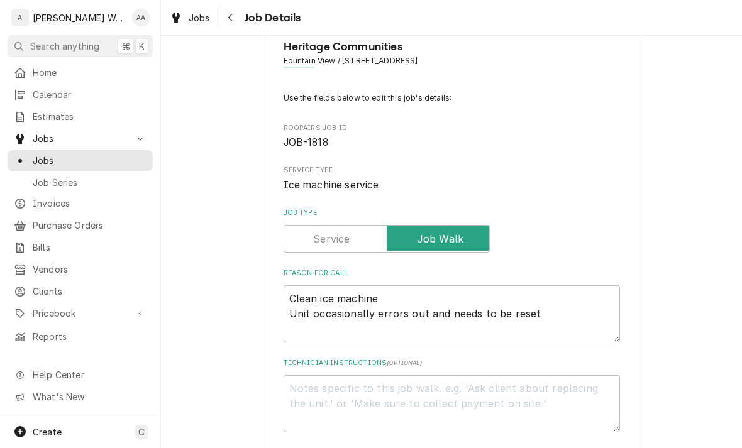
click at [309, 238] on input "Job Type" at bounding box center [386, 239] width 195 height 28
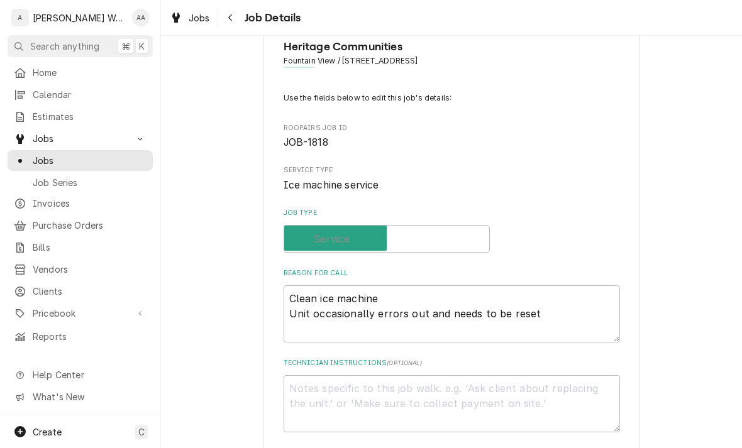
checkbox input "false"
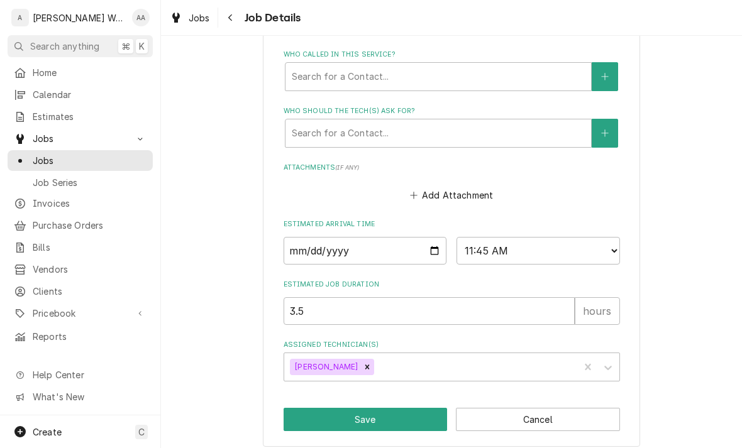
scroll to position [690, 0]
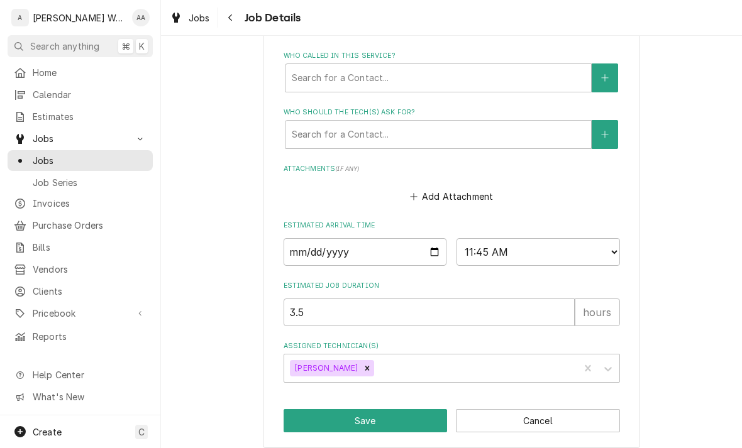
click at [312, 409] on button "Save" at bounding box center [365, 420] width 164 height 23
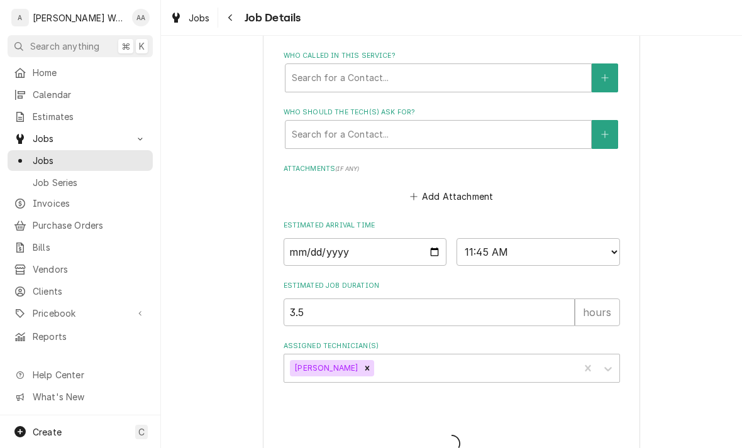
type textarea "x"
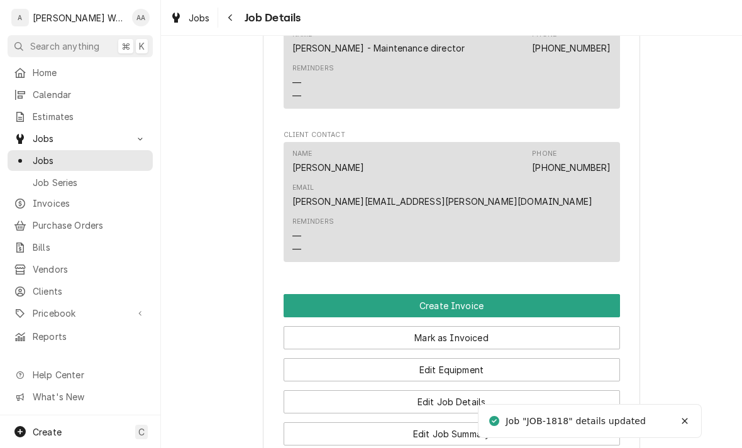
scroll to position [783, 0]
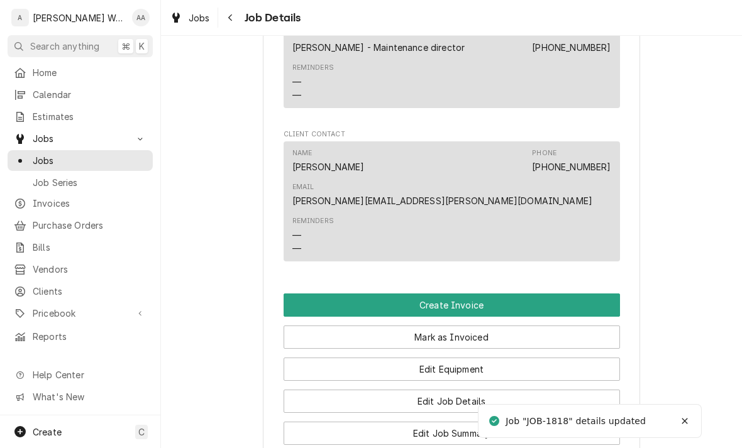
click at [310, 294] on button "Create Invoice" at bounding box center [451, 305] width 336 height 23
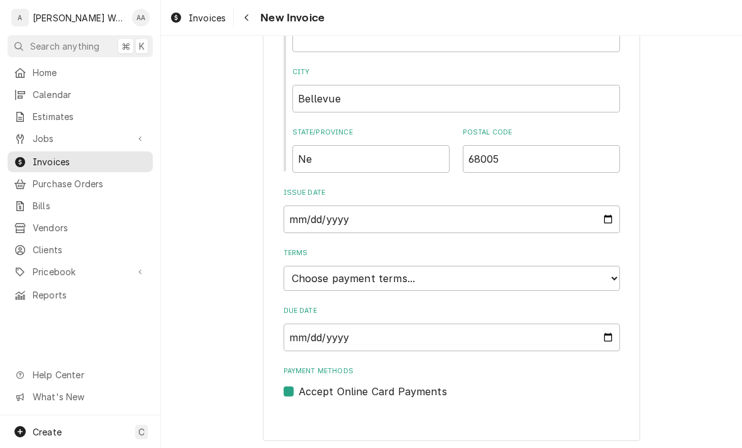
scroll to position [644, 0]
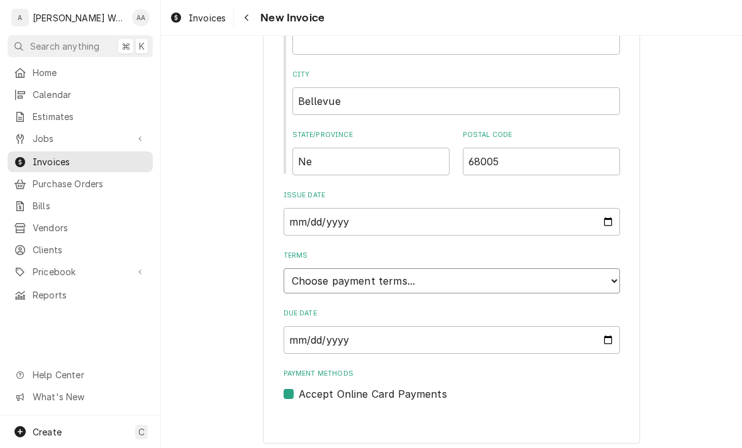
click at [304, 277] on select "Choose payment terms... Same Day Net 7 Net 14 Net 21 Net 30 Net 45 Net 60 Net 90" at bounding box center [451, 280] width 336 height 25
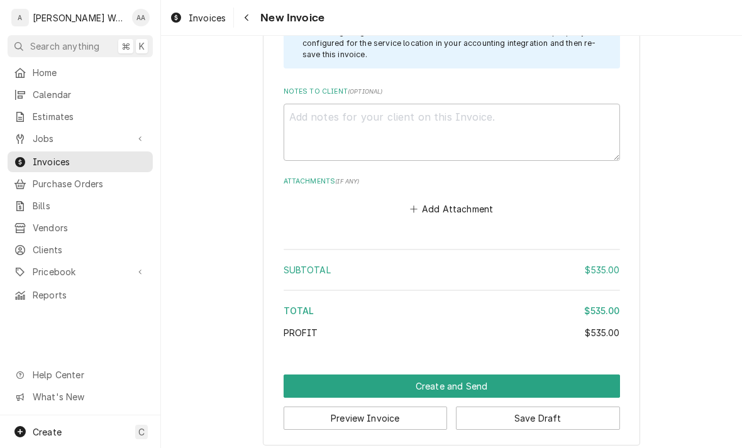
click at [322, 382] on button "Create and Send" at bounding box center [451, 386] width 336 height 23
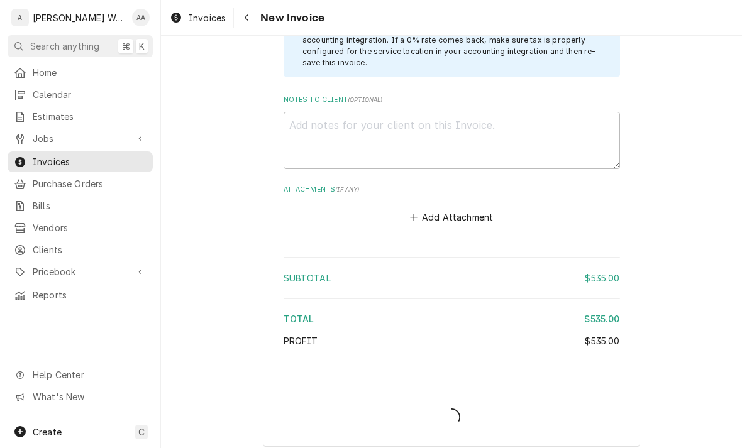
type textarea "x"
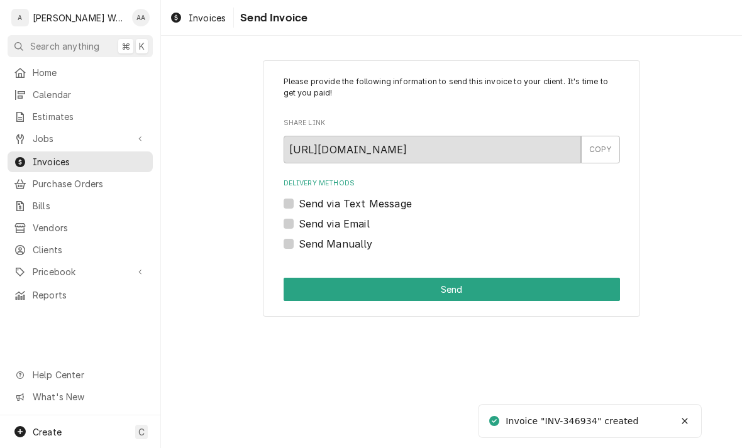
click at [294, 218] on div "Send via Email" at bounding box center [451, 223] width 336 height 15
click at [299, 217] on label "Send via Email" at bounding box center [334, 223] width 71 height 15
click at [299, 217] on input "Send via Email" at bounding box center [467, 230] width 336 height 28
checkbox input "true"
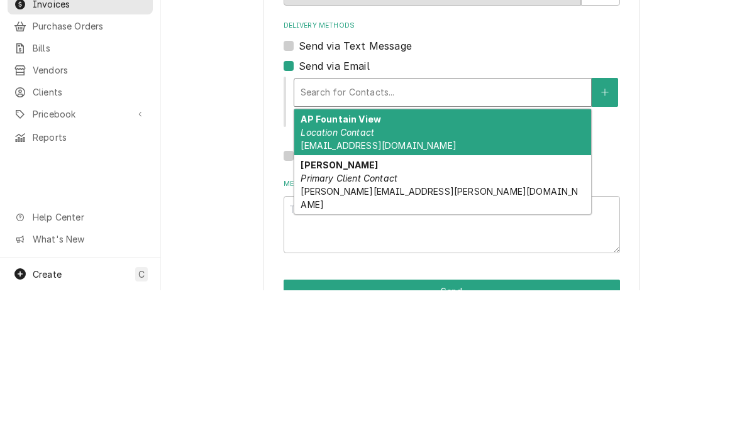
click at [324, 285] on em "Location Contact" at bounding box center [337, 290] width 74 height 11
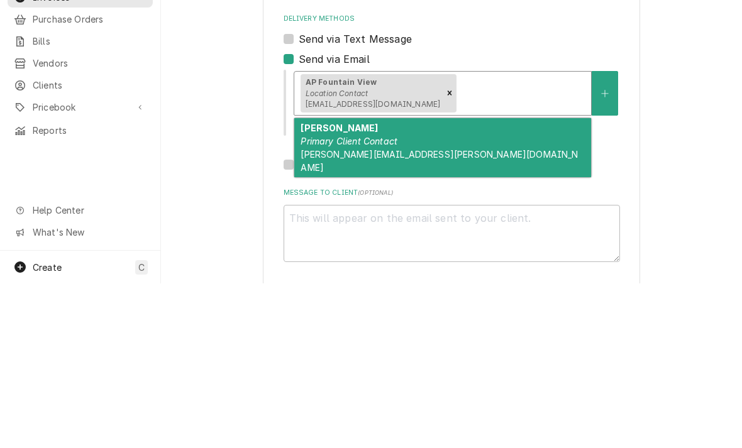
click at [534, 283] on div "Josh Crouch Primary Client Contact Josh.crouch@heritage-communities.com" at bounding box center [442, 312] width 297 height 59
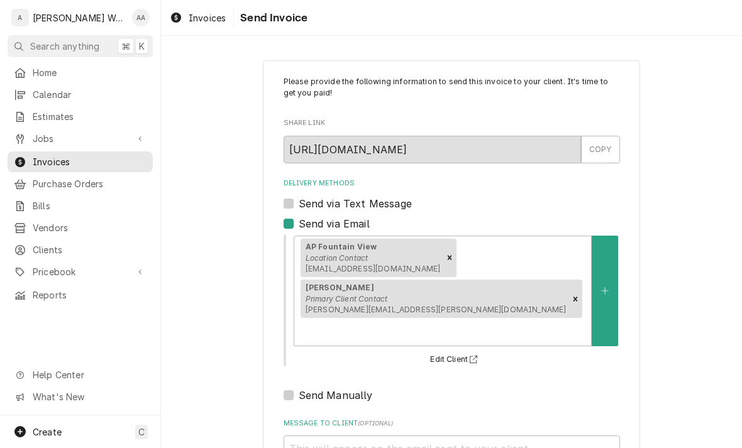
type textarea "x"
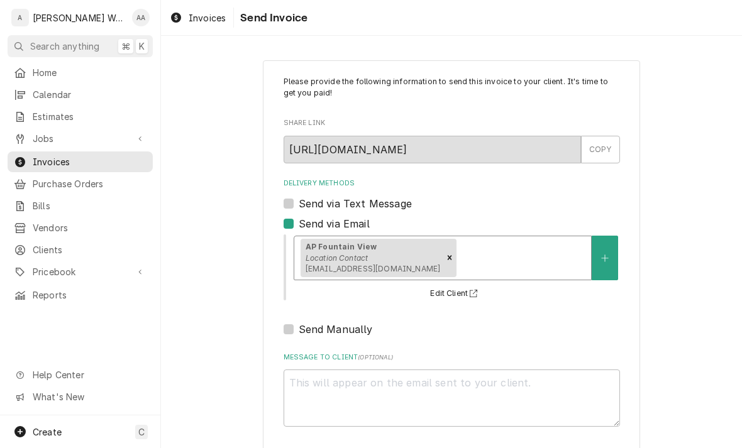
click at [294, 196] on div "Send via Text Message" at bounding box center [451, 203] width 336 height 15
click at [292, 196] on div "Send via Text Message" at bounding box center [451, 203] width 336 height 15
click at [299, 200] on label "Send via Text Message" at bounding box center [355, 203] width 113 height 15
click at [299, 200] on input "Send via Text Message" at bounding box center [467, 210] width 336 height 28
checkbox input "true"
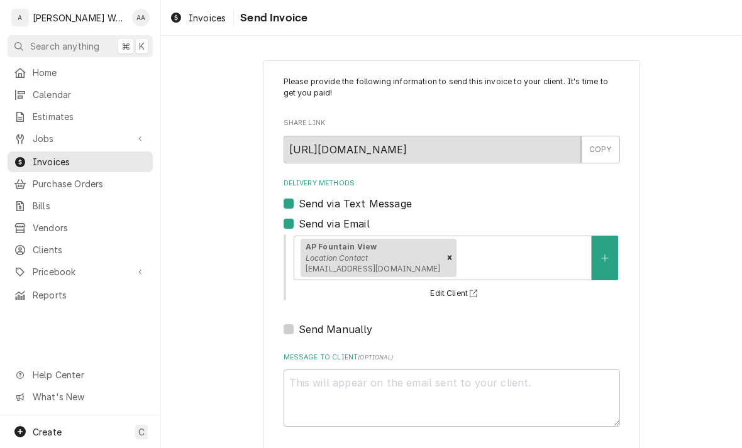
type textarea "x"
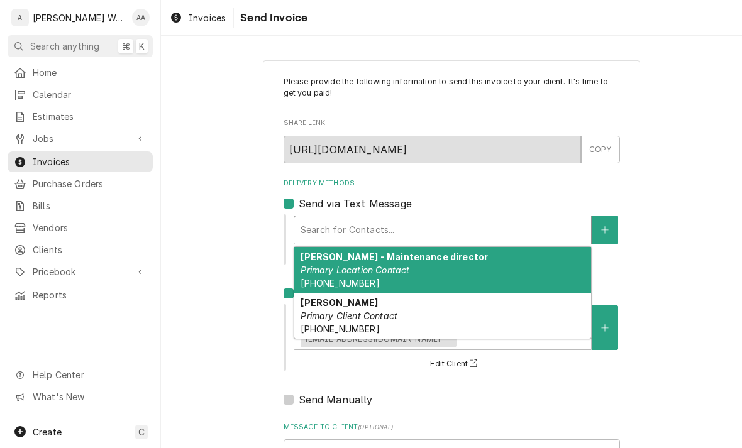
click at [299, 199] on label "Send via Text Message" at bounding box center [355, 203] width 113 height 15
click at [299, 199] on input "Send via Text Message" at bounding box center [467, 210] width 336 height 28
checkbox input "false"
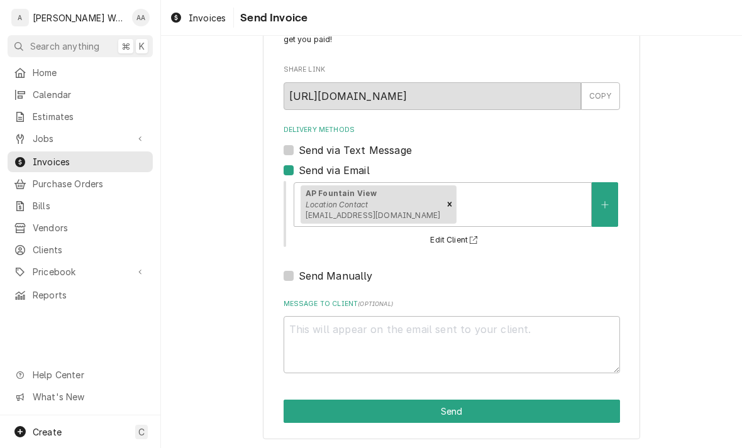
scroll to position [53, 0]
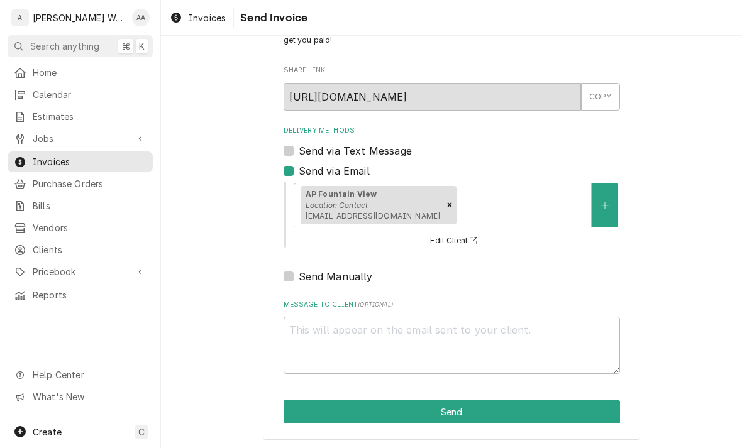
click at [302, 421] on button "Send" at bounding box center [451, 411] width 336 height 23
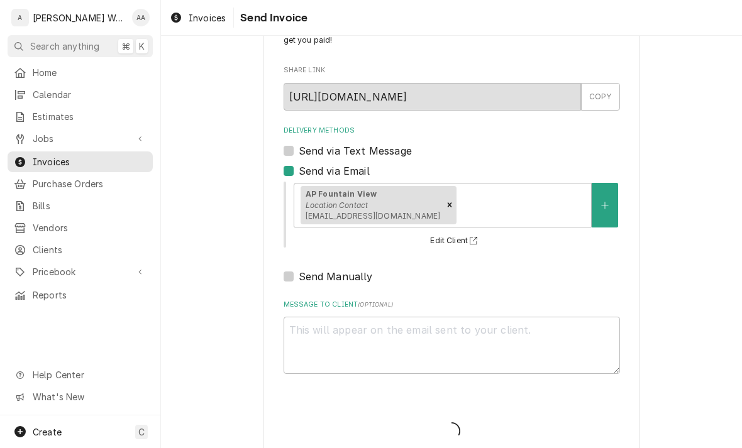
type textarea "x"
